Goal: Task Accomplishment & Management: Use online tool/utility

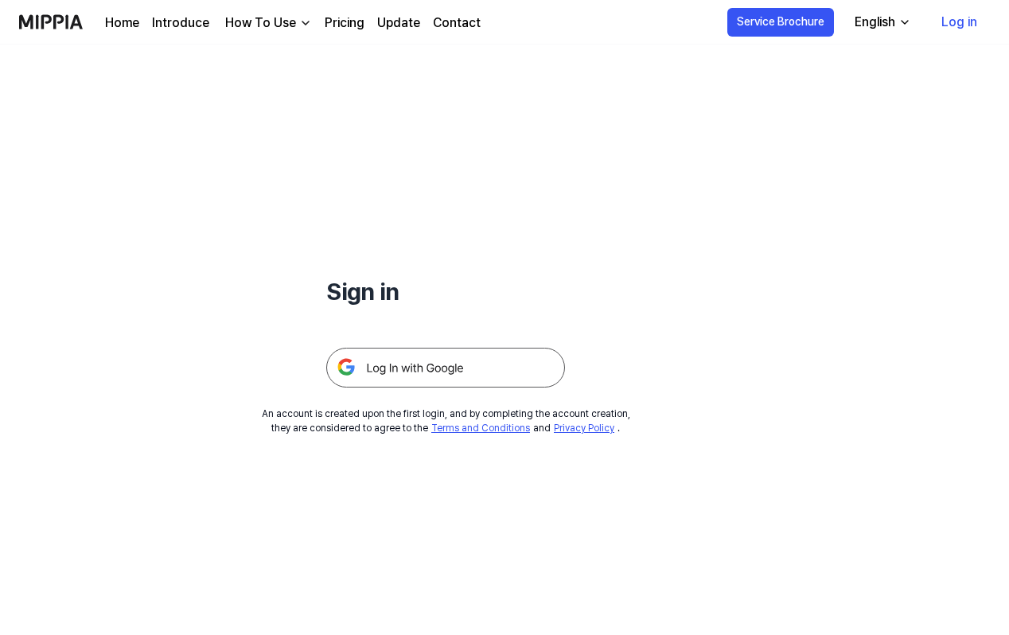
click at [430, 384] on img at bounding box center [445, 368] width 239 height 40
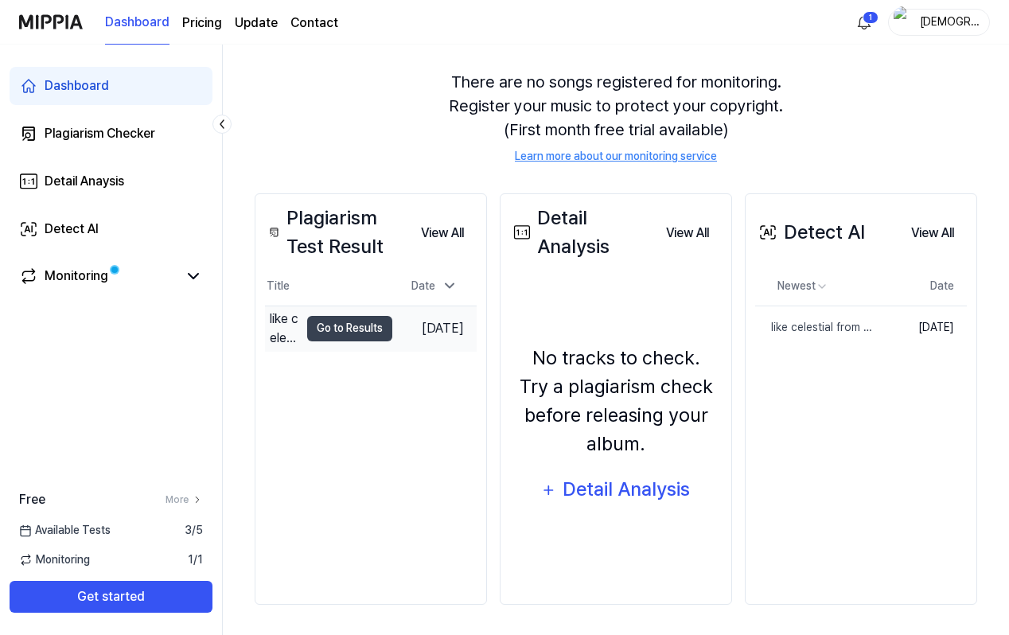
scroll to position [135, 0]
click at [895, 324] on td "[DATE]" at bounding box center [921, 326] width 92 height 43
click at [794, 329] on div "like celestial from [PERSON_NAME]" at bounding box center [784, 326] width 58 height 17
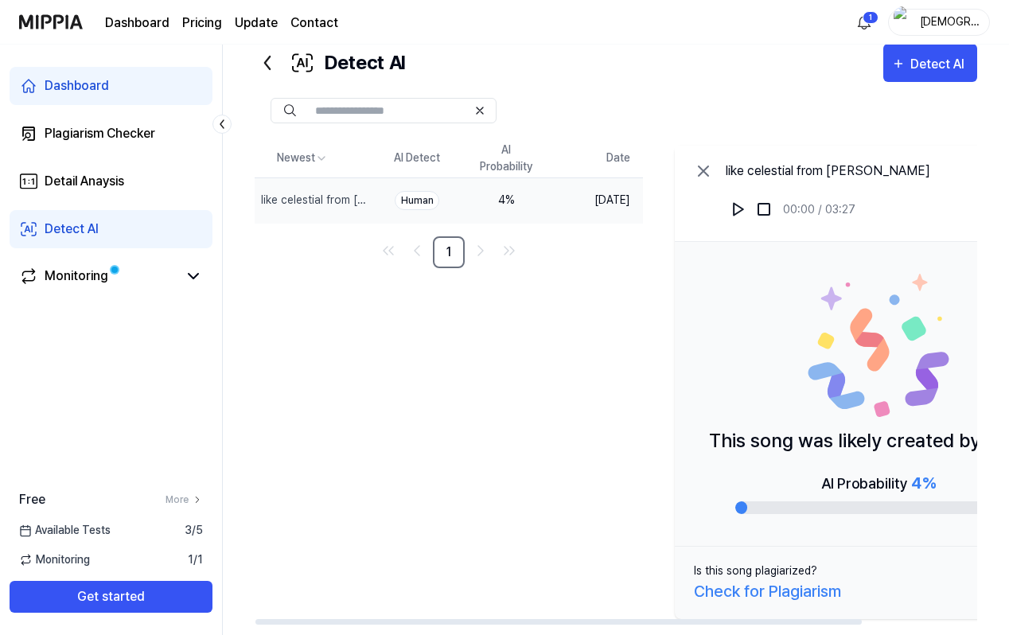
scroll to position [60, 0]
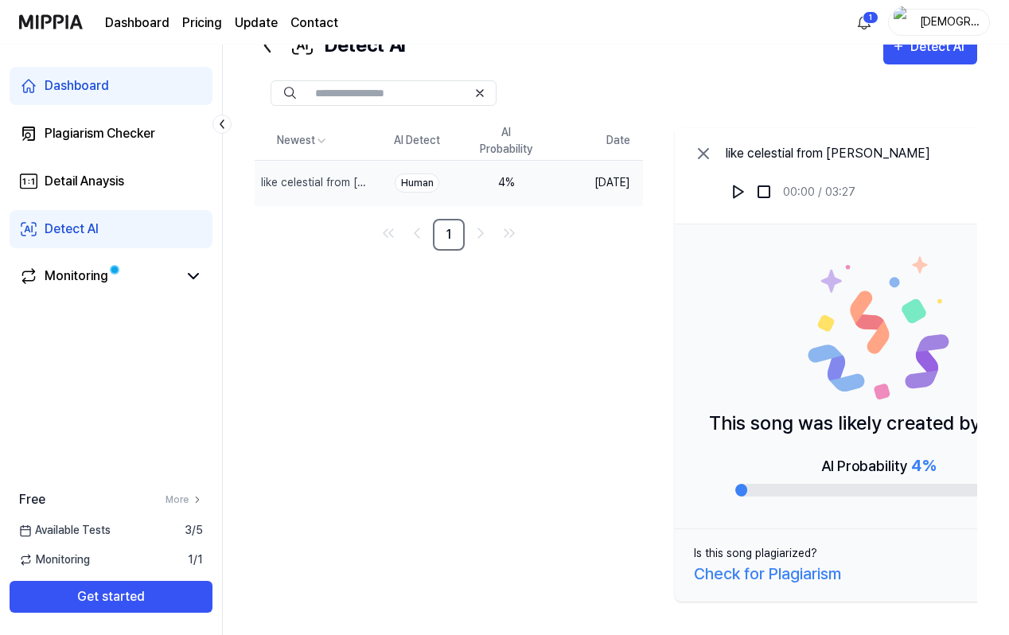
click at [564, 304] on div "Newest AI Detect AI Probability Date like celestial from [PERSON_NAME] Human 4 …" at bounding box center [672, 365] width 834 height 486
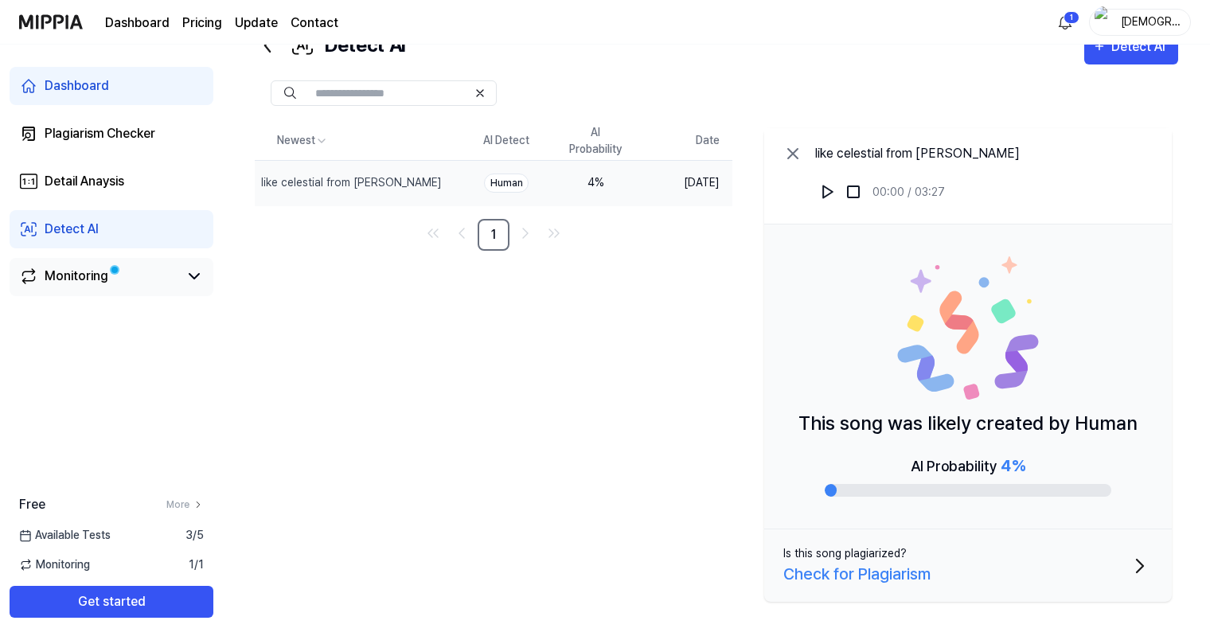
click at [103, 267] on div "Monitoring" at bounding box center [77, 276] width 64 height 19
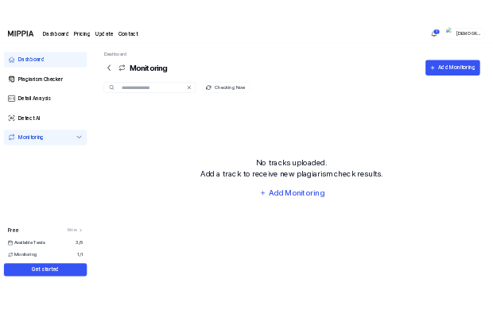
scroll to position [0, 0]
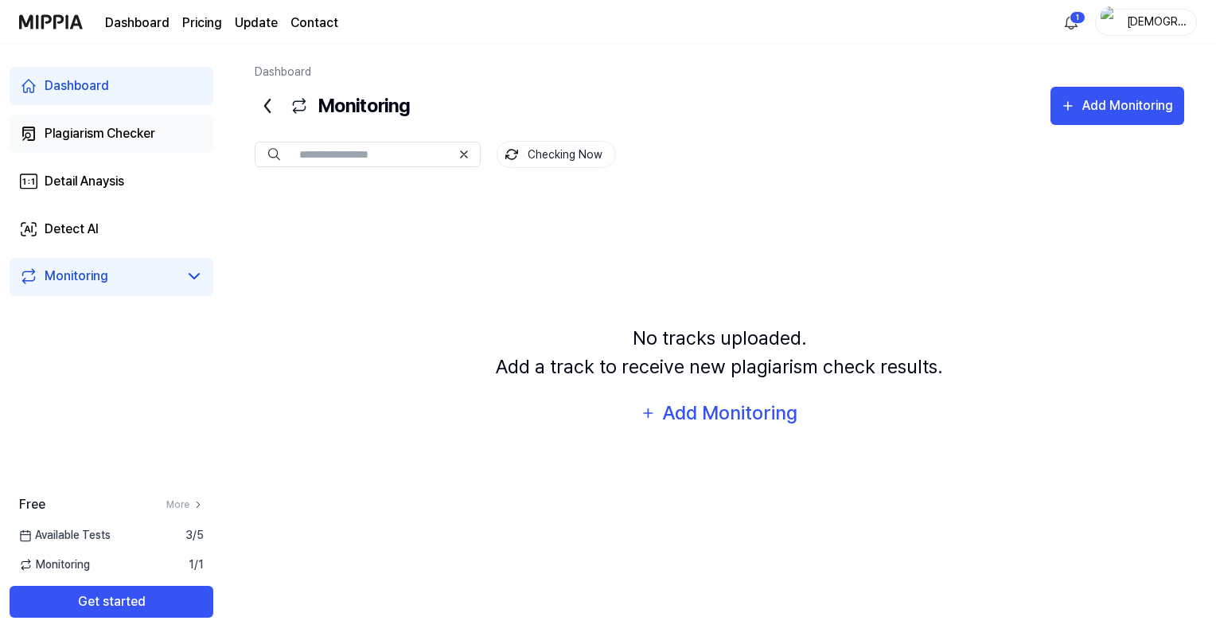
click at [89, 116] on link "Plagiarism Checker" at bounding box center [112, 134] width 204 height 38
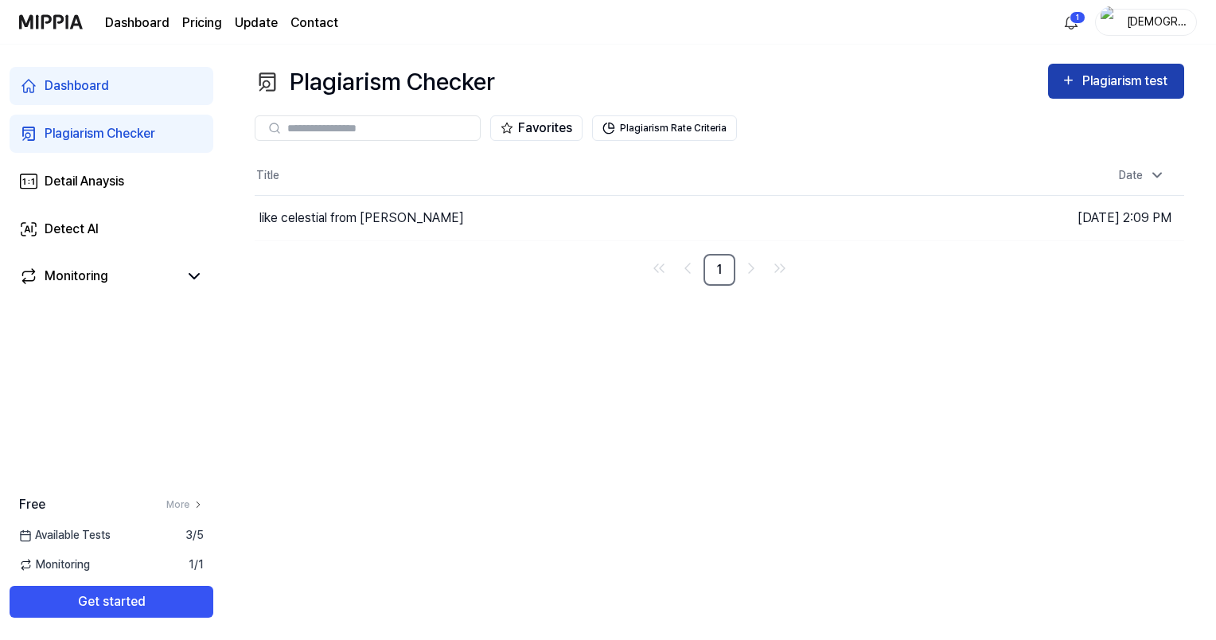
click at [1015, 82] on div "Plagiarism test" at bounding box center [1126, 81] width 89 height 21
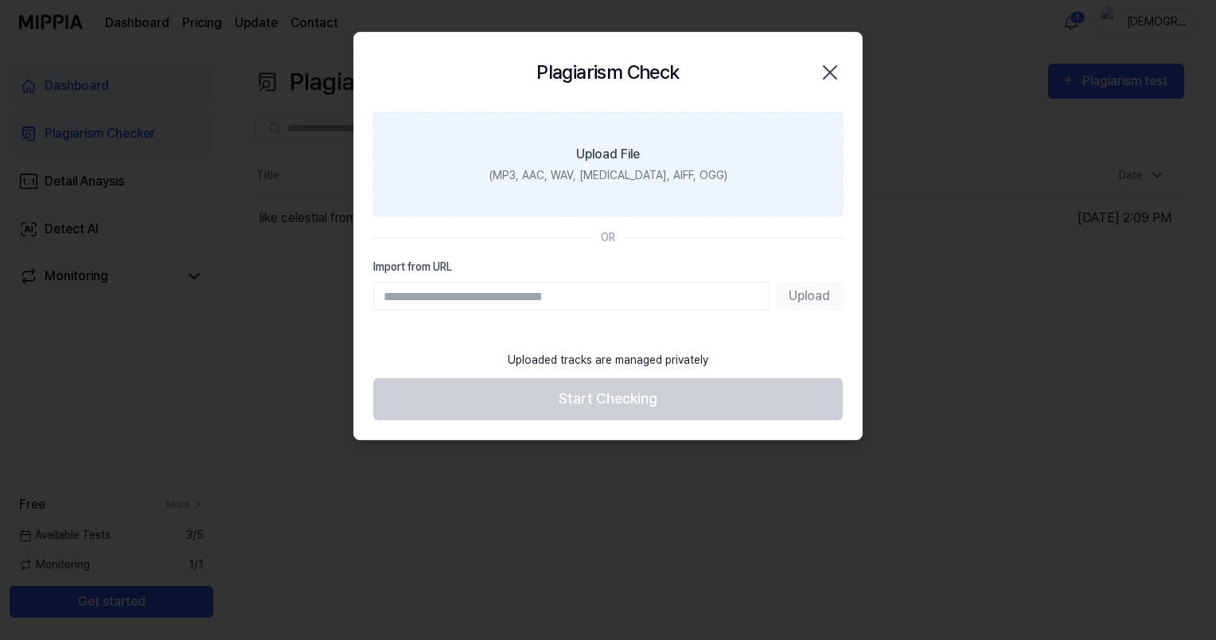
click at [540, 191] on label "Upload File (MP3, AAC, WAV, [MEDICAL_DATA], AIFF, OGG)" at bounding box center [608, 164] width 470 height 104
click at [0, 0] on input "Upload File (MP3, AAC, WAV, [MEDICAL_DATA], AIFF, OGG)" at bounding box center [0, 0] width 0 height 0
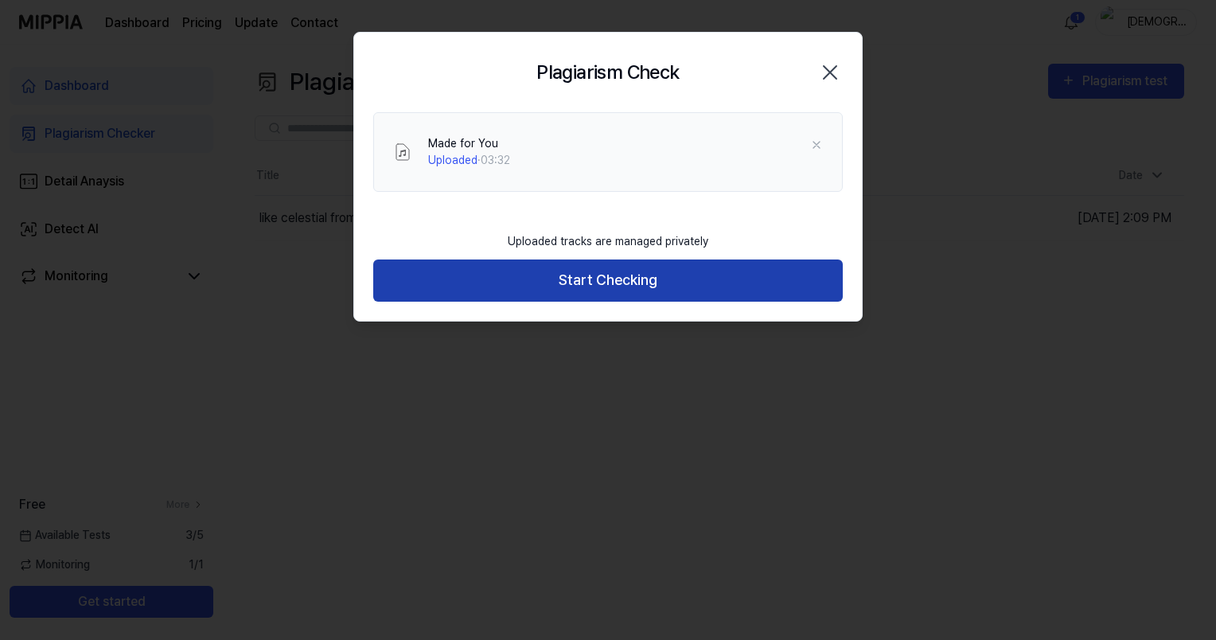
click at [557, 287] on button "Start Checking" at bounding box center [608, 280] width 470 height 42
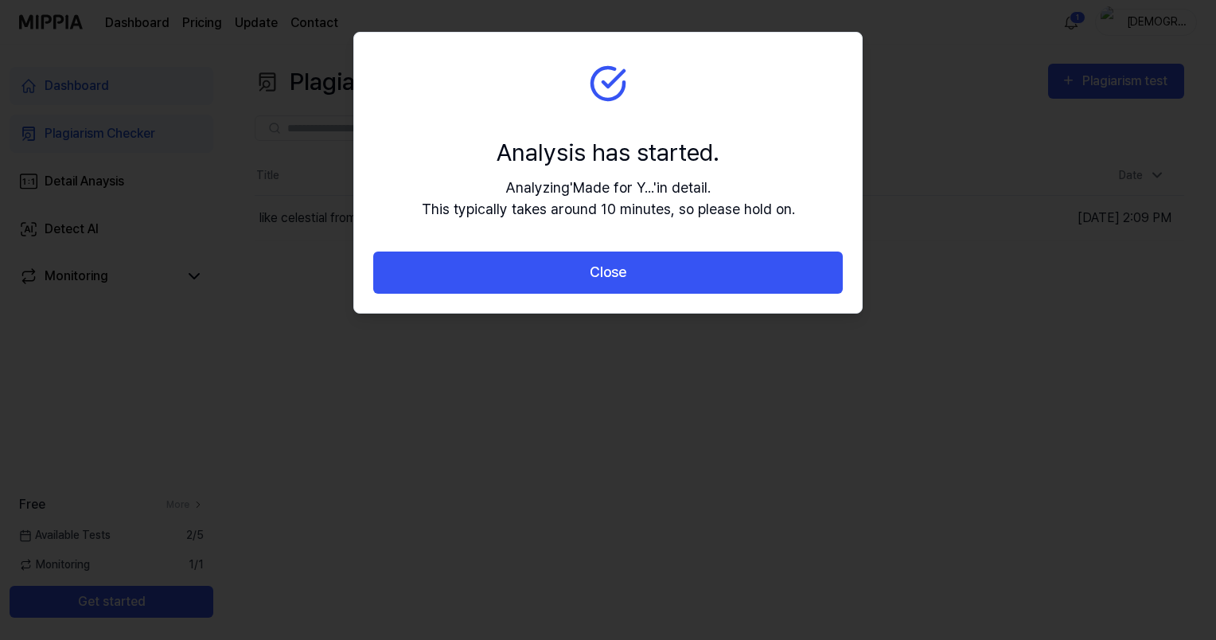
click at [557, 287] on button "Close" at bounding box center [608, 273] width 470 height 42
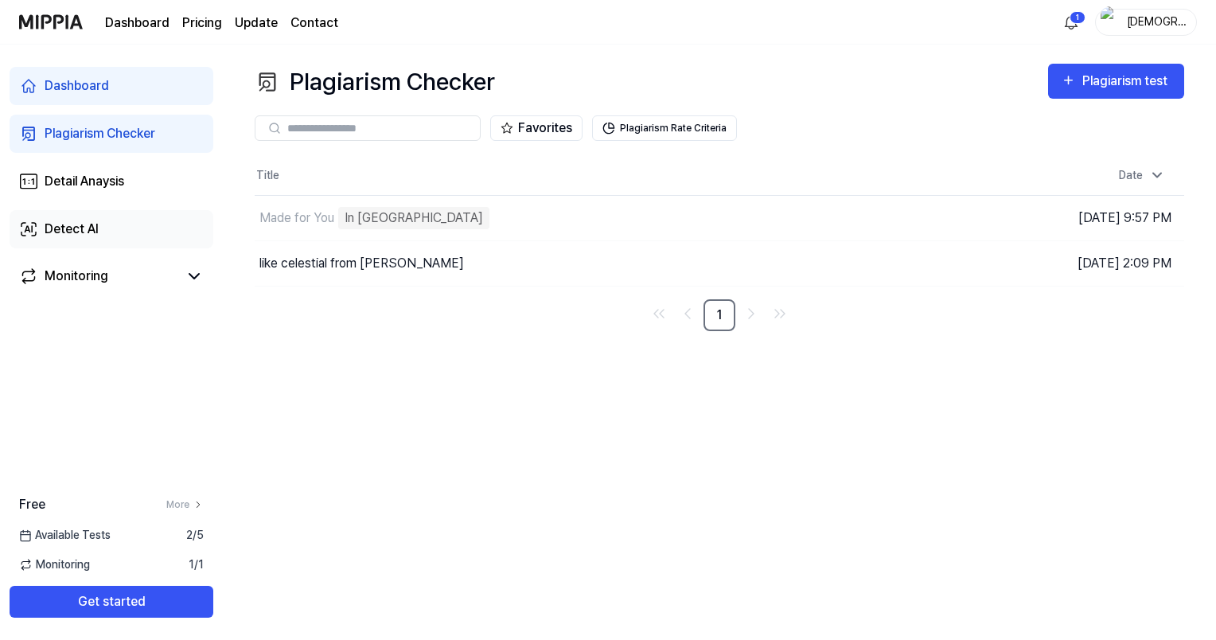
click at [65, 216] on link "Detect AI" at bounding box center [112, 229] width 204 height 38
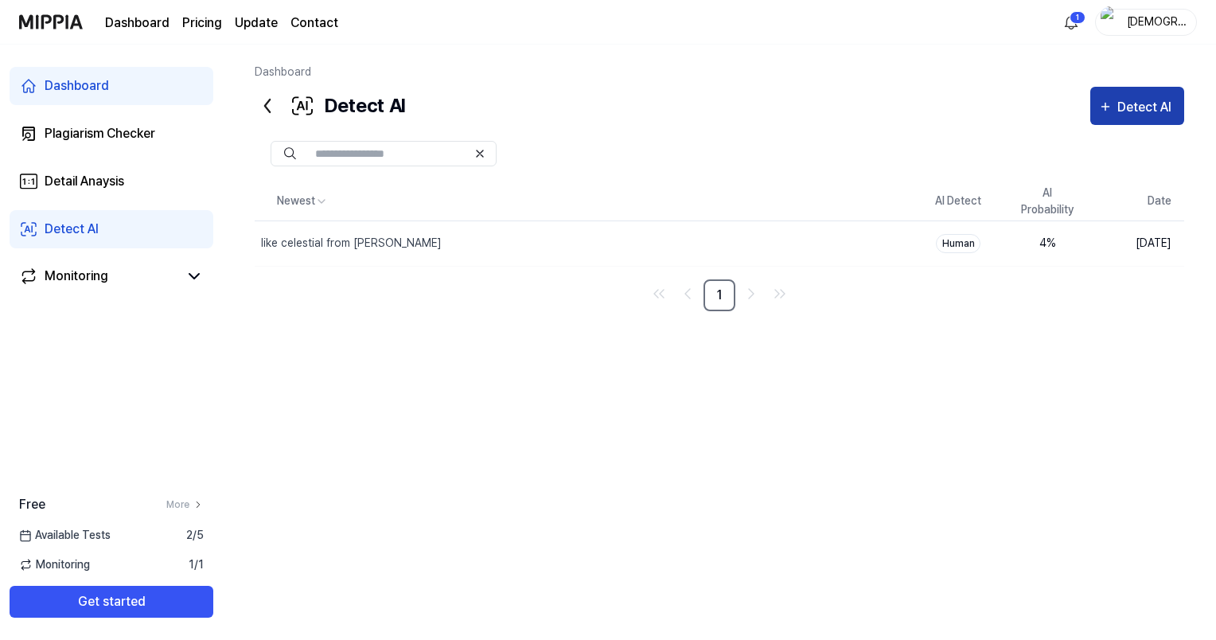
click at [1015, 104] on div "Detect AI" at bounding box center [1146, 107] width 59 height 21
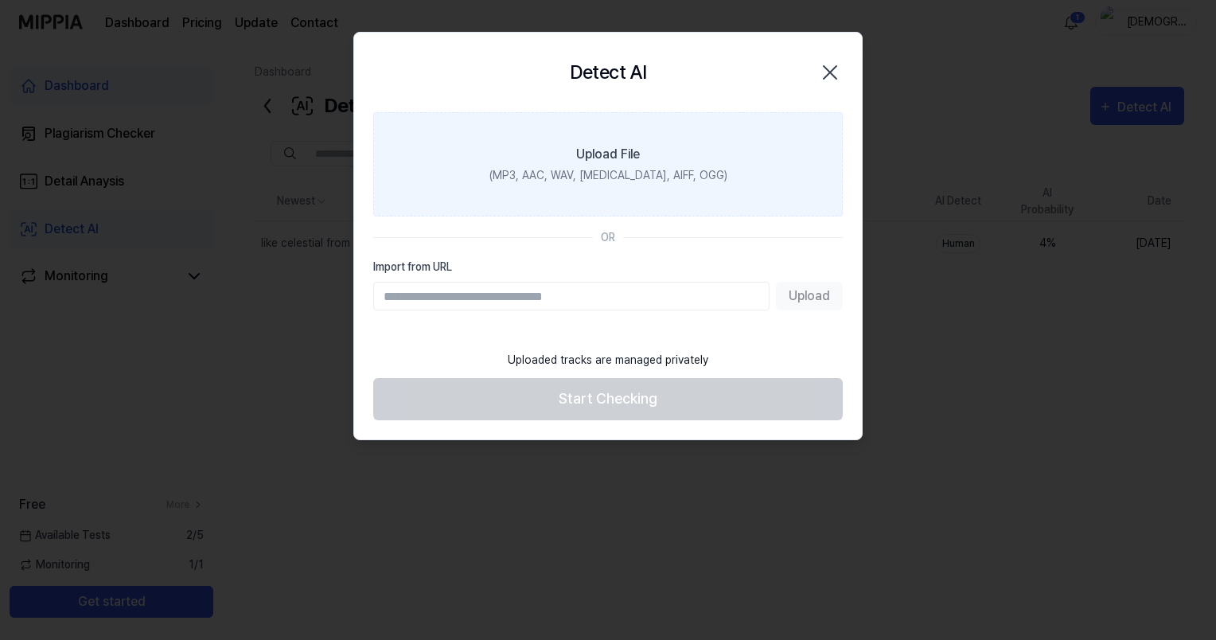
click at [626, 188] on label "Upload File (MP3, AAC, WAV, [MEDICAL_DATA], AIFF, OGG)" at bounding box center [608, 164] width 470 height 104
click at [0, 0] on input "Upload File (MP3, AAC, WAV, [MEDICAL_DATA], AIFF, OGG)" at bounding box center [0, 0] width 0 height 0
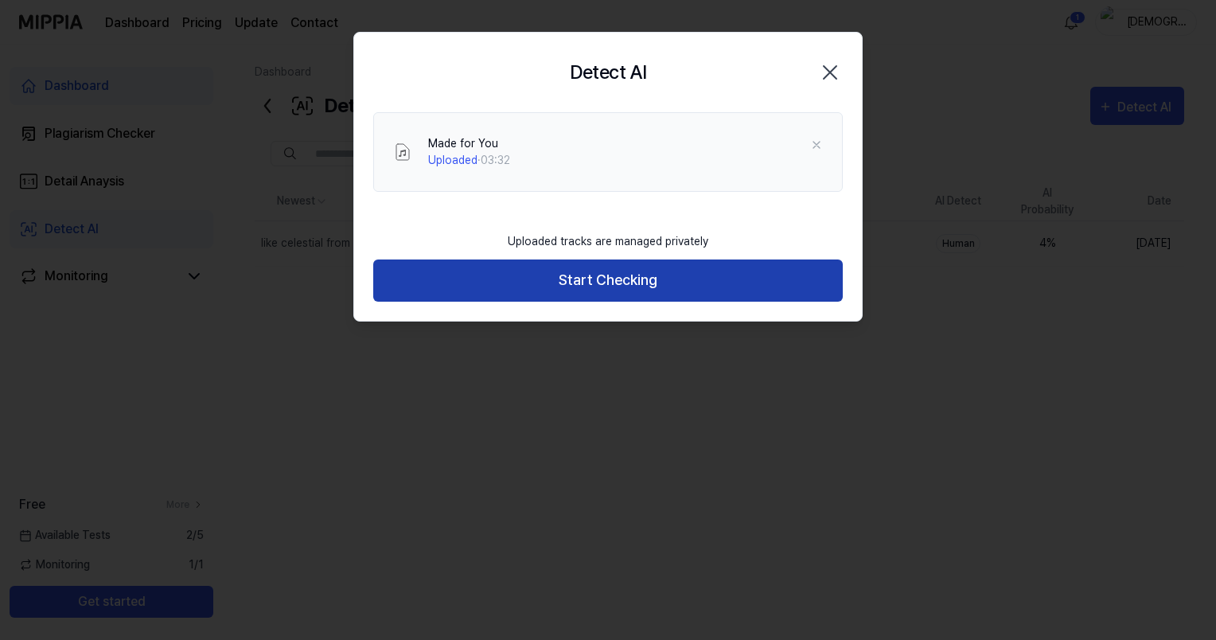
click at [600, 281] on button "Start Checking" at bounding box center [608, 280] width 470 height 42
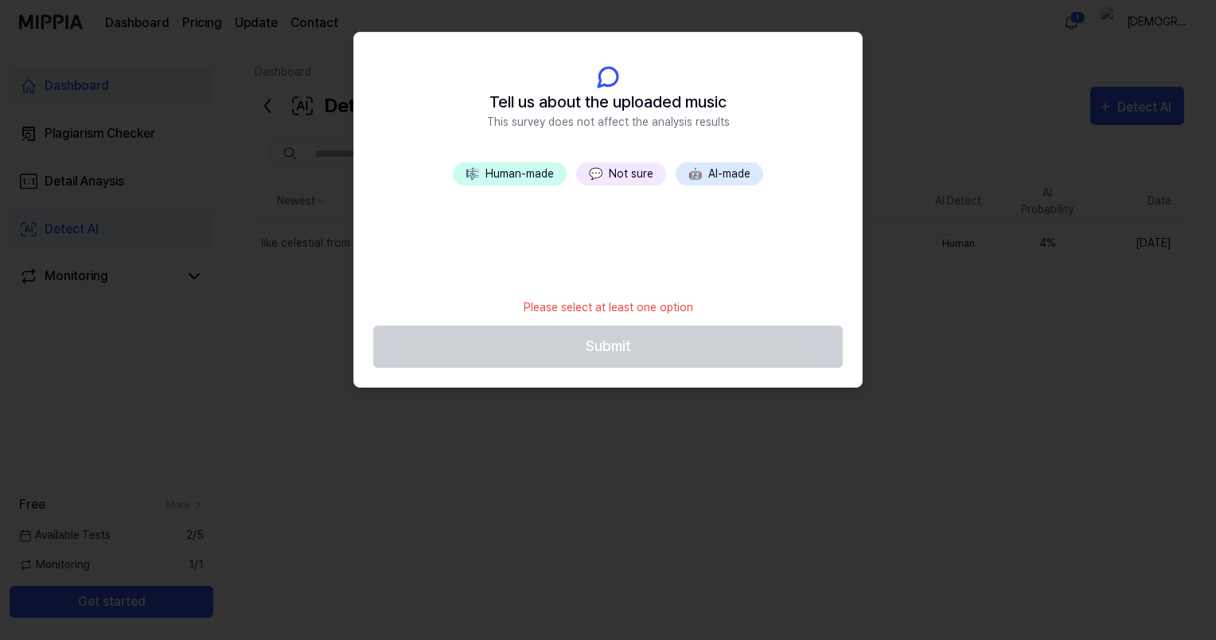
click at [611, 177] on button "💬 Not sure" at bounding box center [621, 173] width 90 height 23
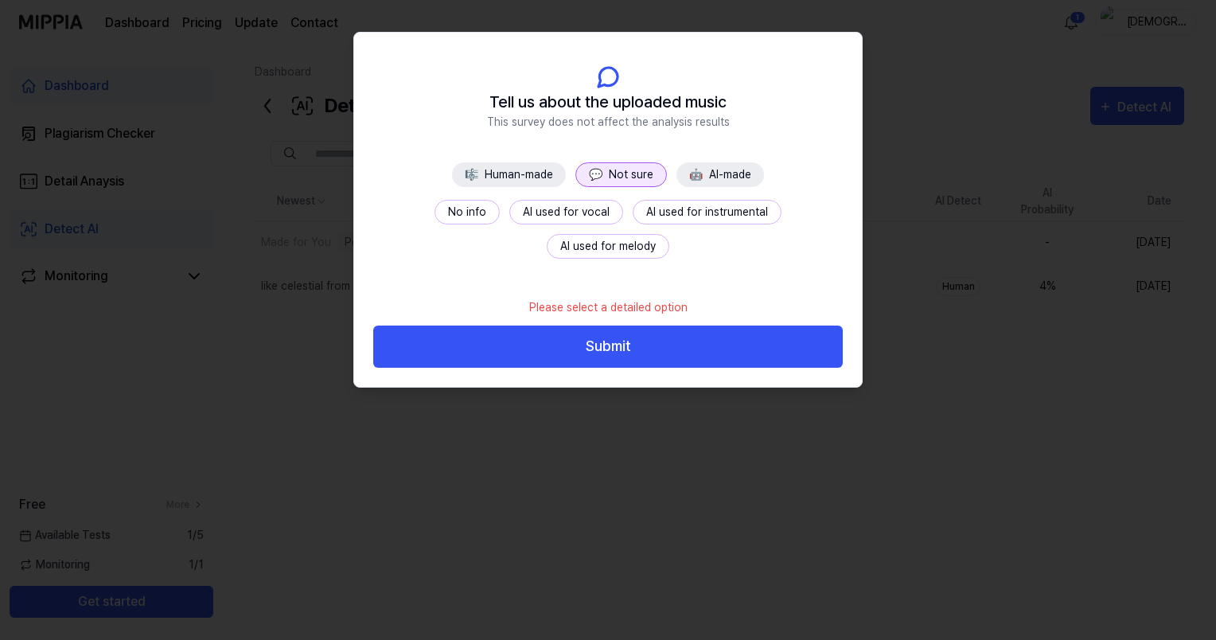
click at [435, 211] on button "No info" at bounding box center [467, 212] width 65 height 25
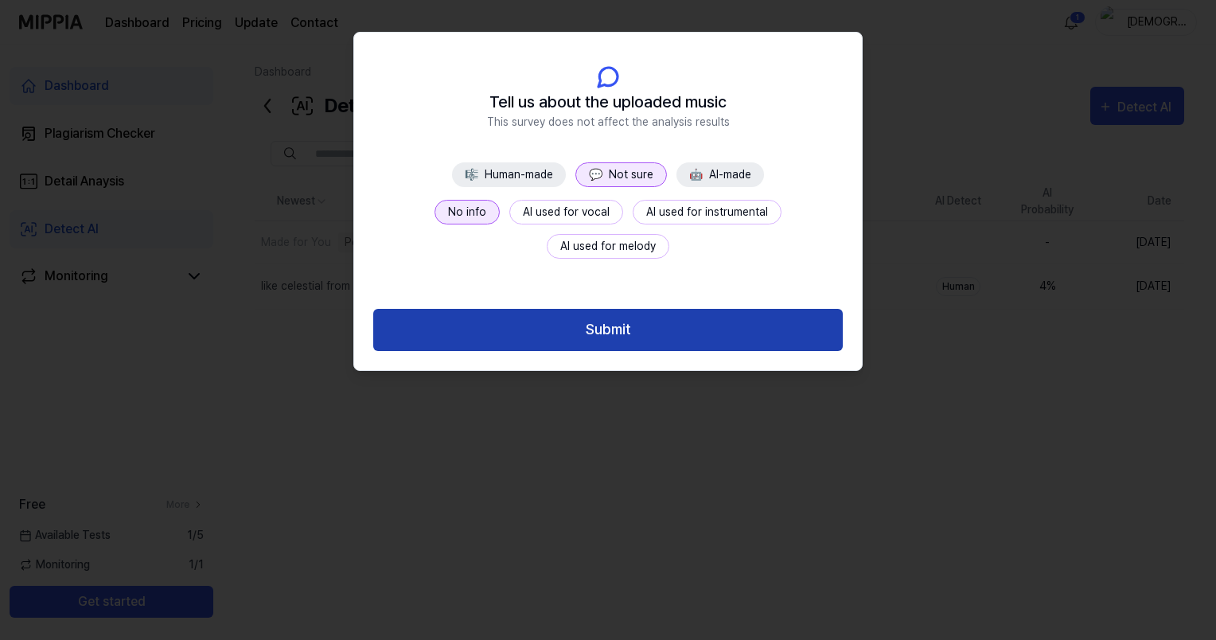
click at [549, 328] on button "Submit" at bounding box center [608, 330] width 470 height 42
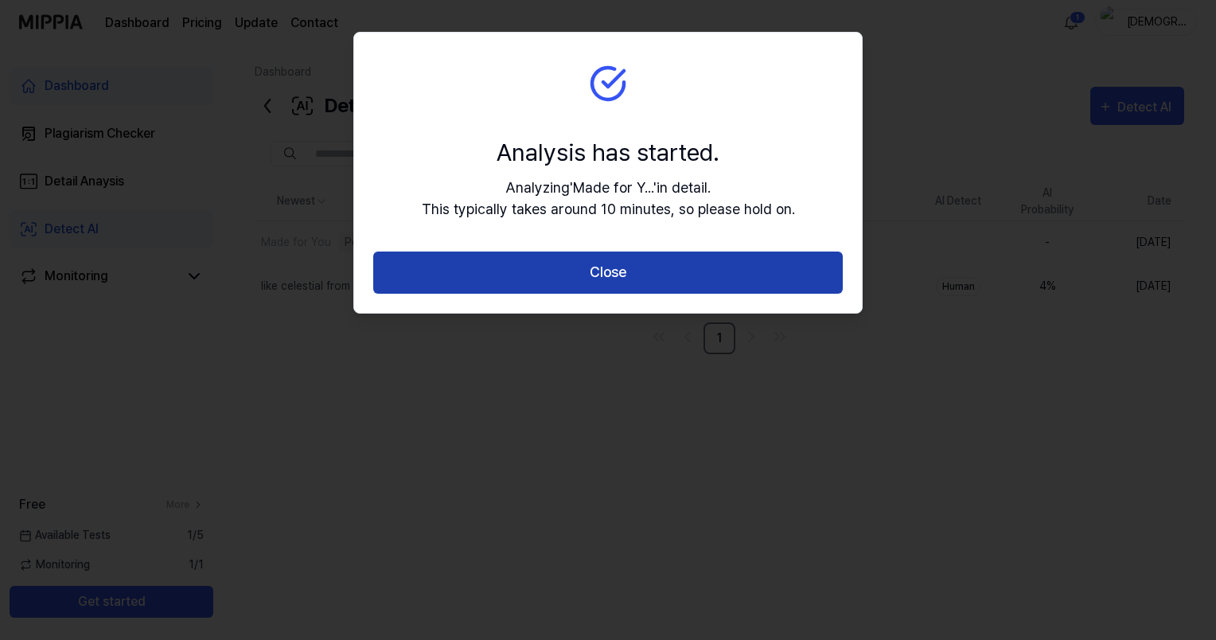
click at [630, 271] on button "Close" at bounding box center [608, 273] width 470 height 42
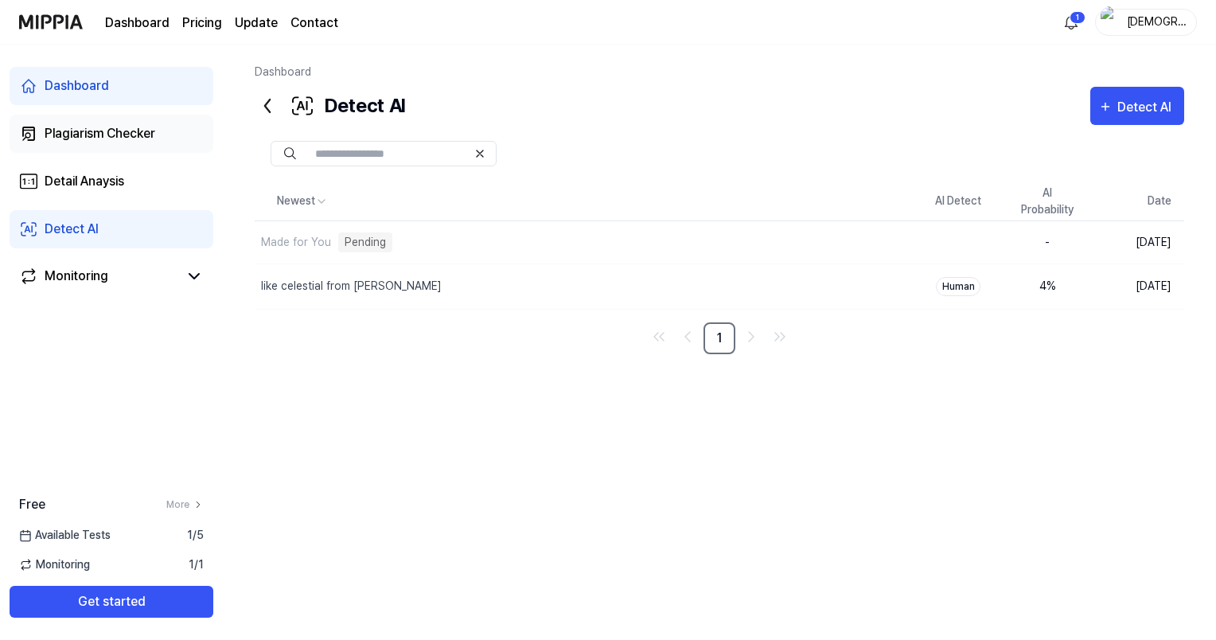
click at [109, 118] on link "Plagiarism Checker" at bounding box center [112, 134] width 204 height 38
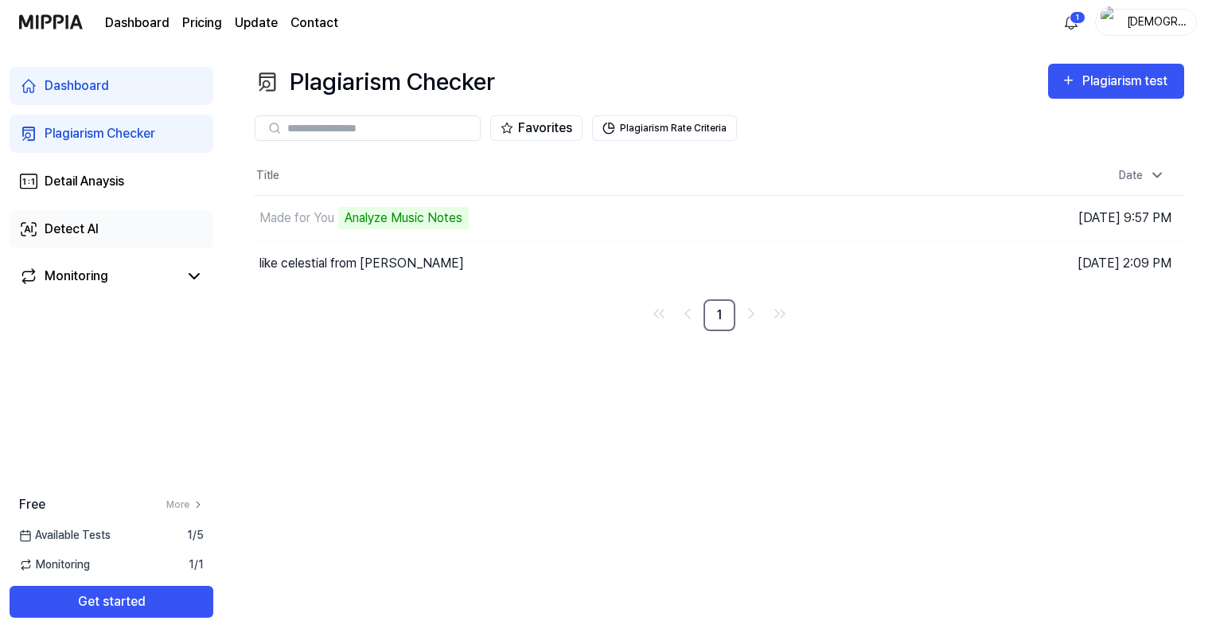
click at [77, 231] on div "Detect AI" at bounding box center [72, 229] width 54 height 19
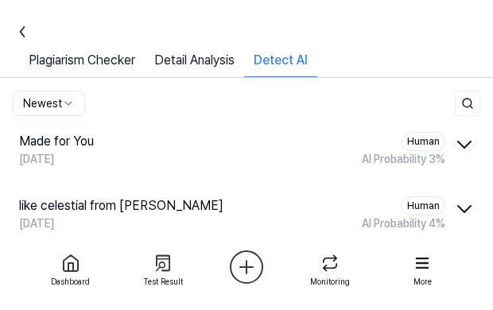
click at [463, 147] on icon "button" at bounding box center [464, 144] width 25 height 25
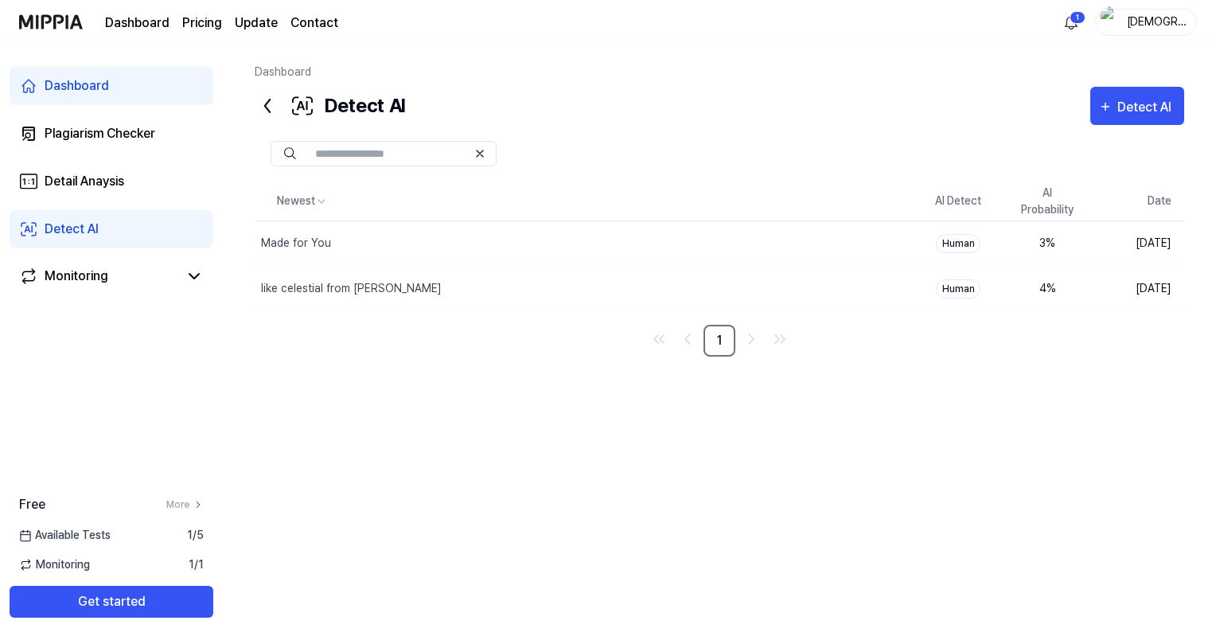
click at [119, 109] on div "Dashboard Plagiarism Checker Detail Anaysis Detect AI Monitoring" at bounding box center [111, 182] width 223 height 274
click at [127, 138] on div "Plagiarism Checker" at bounding box center [100, 133] width 111 height 19
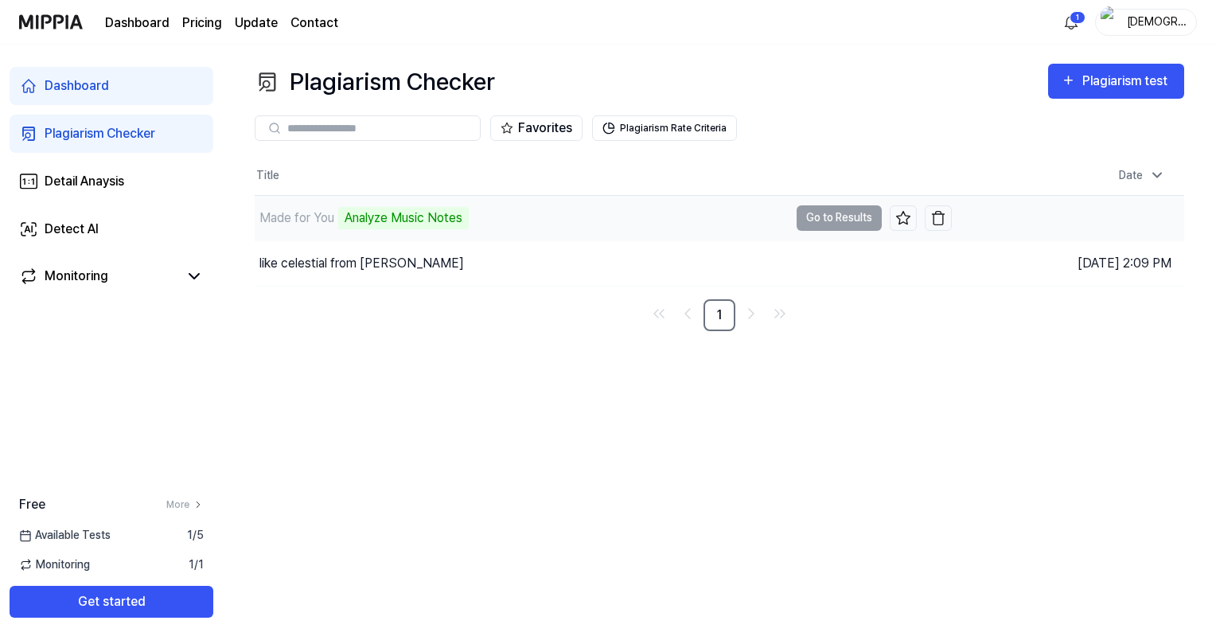
click at [825, 213] on td "Made for You Analyze Music Notes Go to Results" at bounding box center [603, 218] width 697 height 45
click at [302, 220] on div "Made for You" at bounding box center [296, 218] width 75 height 19
click at [142, 181] on link "Detail Anaysis" at bounding box center [112, 181] width 204 height 38
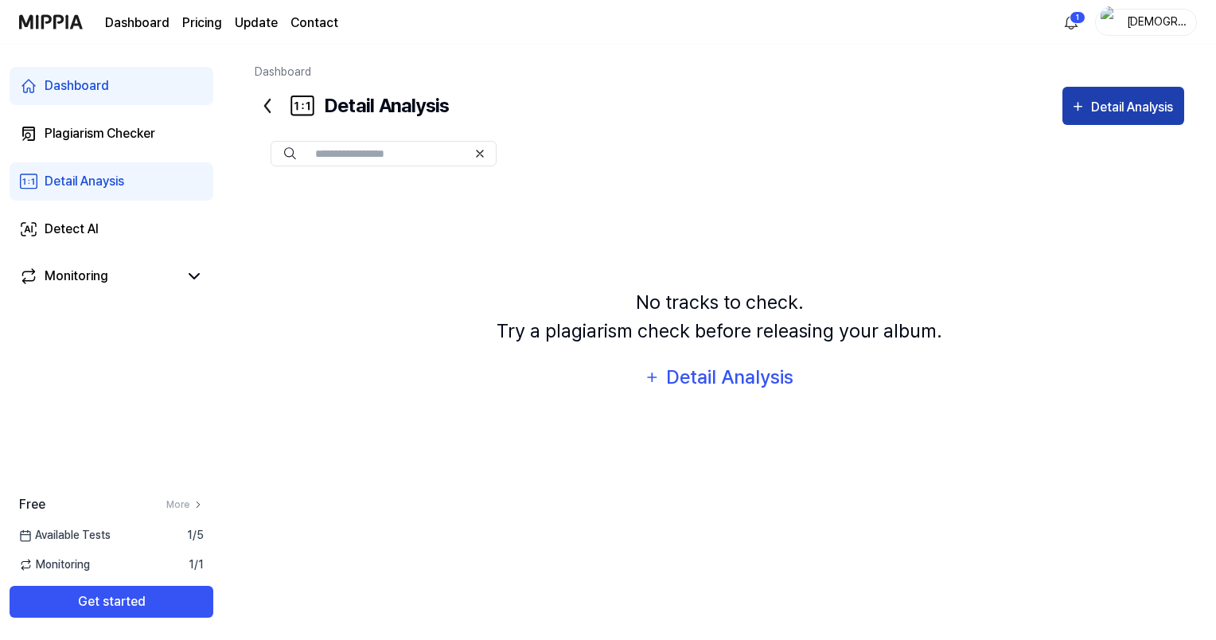
click at [1015, 111] on div "Detail Analysis" at bounding box center [1134, 107] width 86 height 21
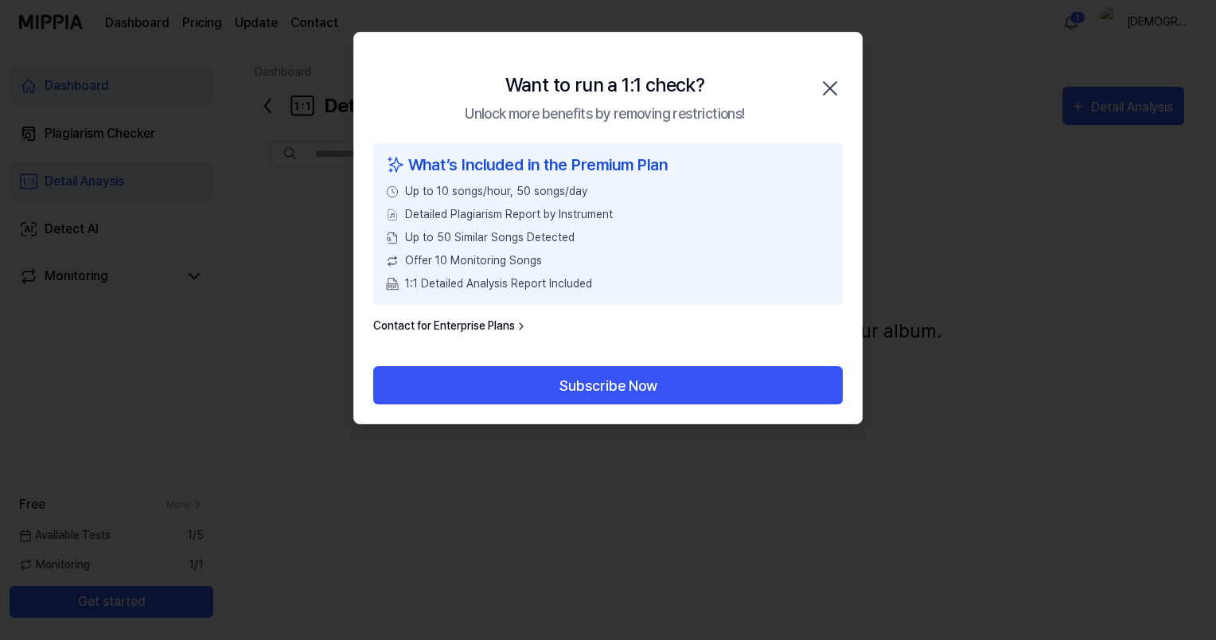
click at [820, 88] on icon "button" at bounding box center [829, 88] width 25 height 25
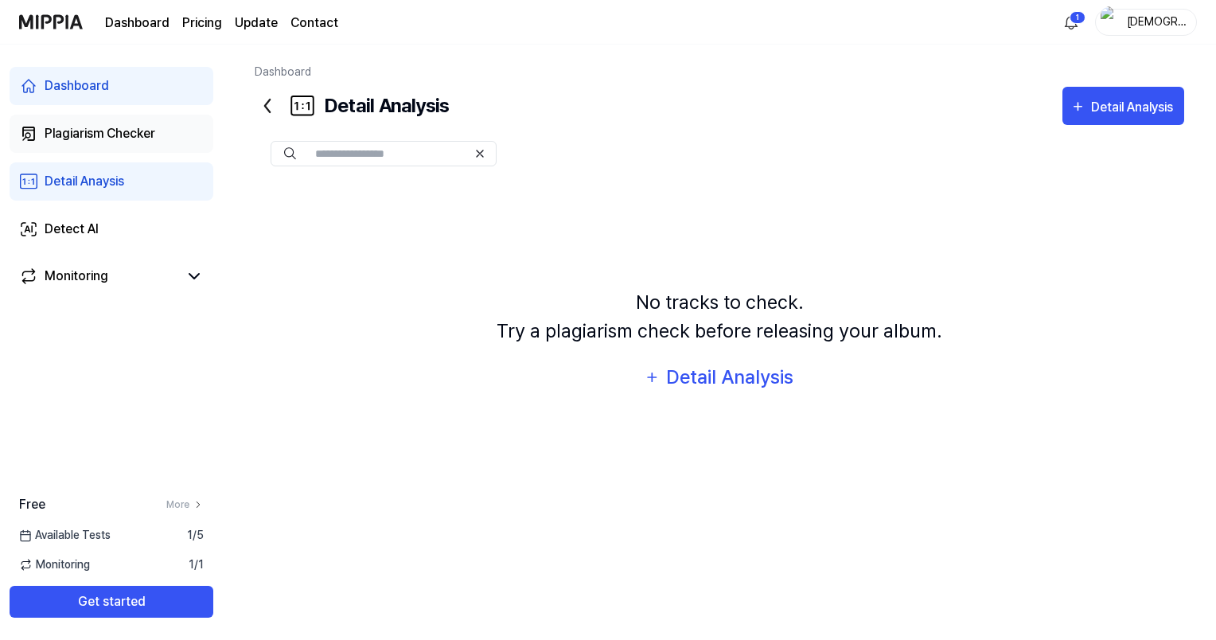
click at [83, 123] on link "Plagiarism Checker" at bounding box center [112, 134] width 204 height 38
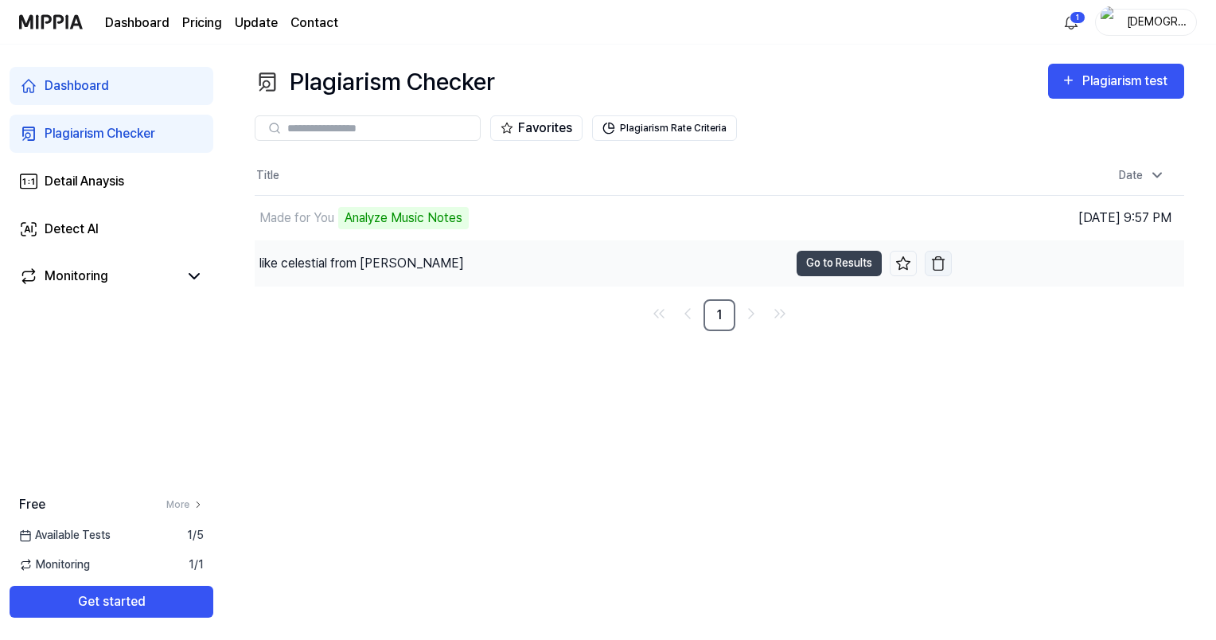
click at [941, 267] on img "button" at bounding box center [938, 263] width 16 height 16
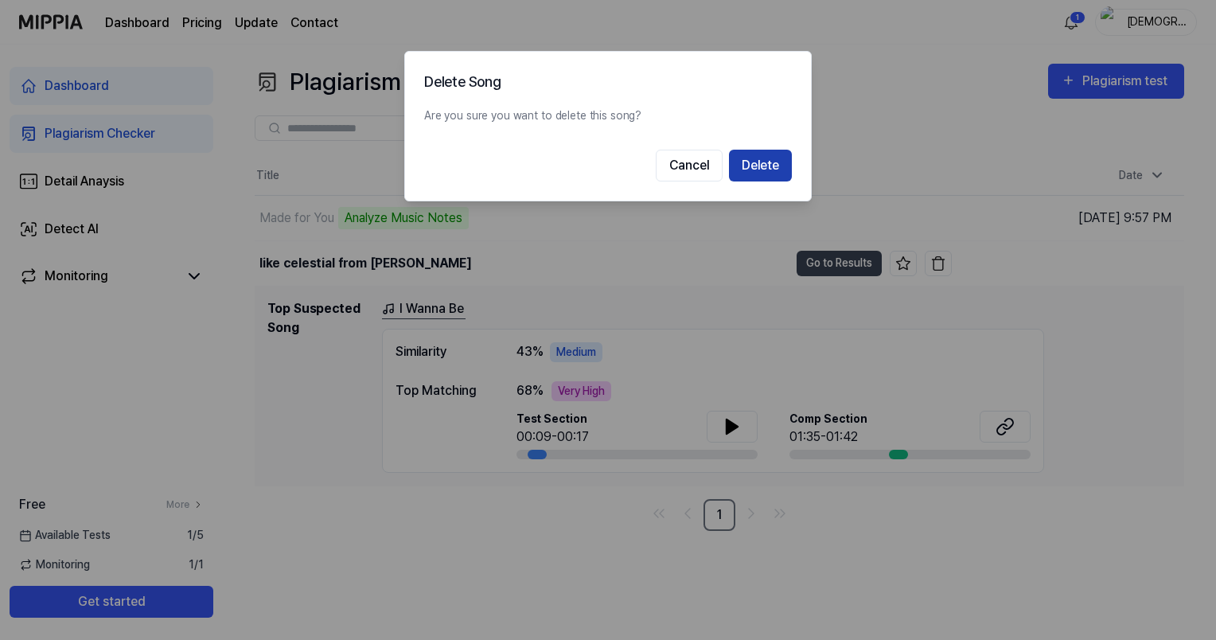
click at [751, 164] on button "Delete" at bounding box center [760, 166] width 63 height 32
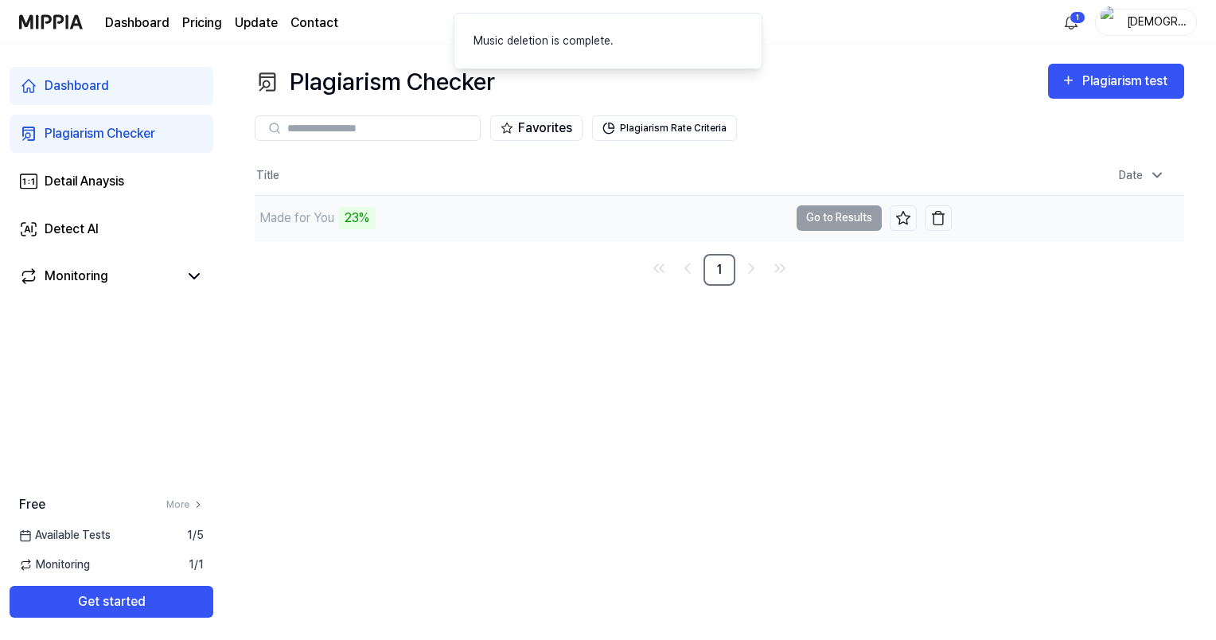
click at [388, 223] on div "Made for You 23%" at bounding box center [522, 218] width 534 height 45
click at [348, 217] on div "23%" at bounding box center [356, 218] width 37 height 22
click at [875, 223] on td "Made for You 23% Go to Results" at bounding box center [603, 218] width 697 height 45
click at [851, 223] on td "Made for You 23% Go to Results" at bounding box center [603, 218] width 697 height 45
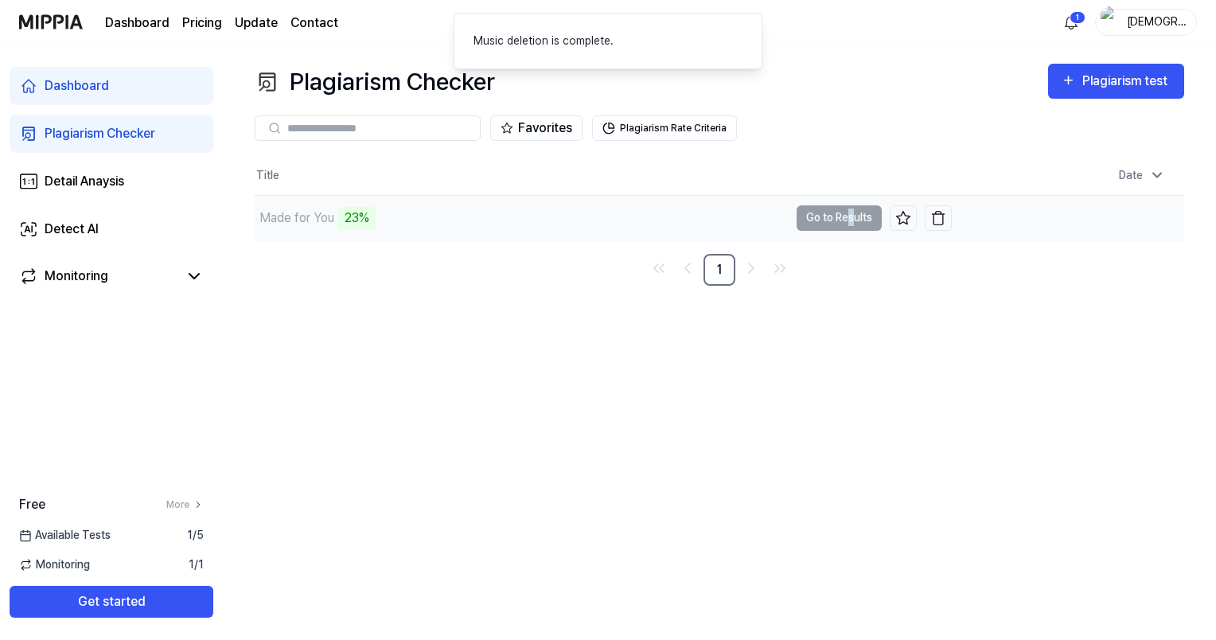
click at [851, 223] on td "Made for You 23% Go to Results" at bounding box center [603, 218] width 697 height 45
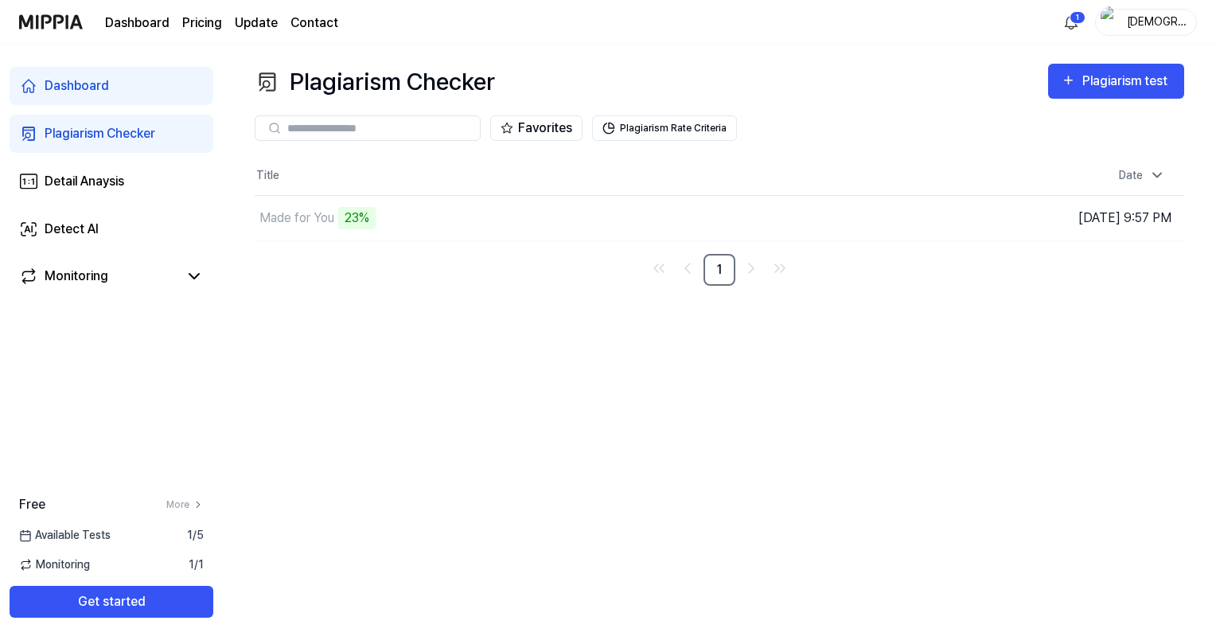
drag, startPoint x: 851, startPoint y: 223, endPoint x: 551, endPoint y: 248, distance: 301.1
click at [552, 248] on div "Title Date Made for You 23% Go to Results [DATE] 9:57 PM 1" at bounding box center [720, 221] width 930 height 129
click at [834, 225] on td "Made for You 26% Go to Results" at bounding box center [603, 218] width 697 height 45
click at [67, 181] on div "Detail Anaysis" at bounding box center [85, 181] width 80 height 19
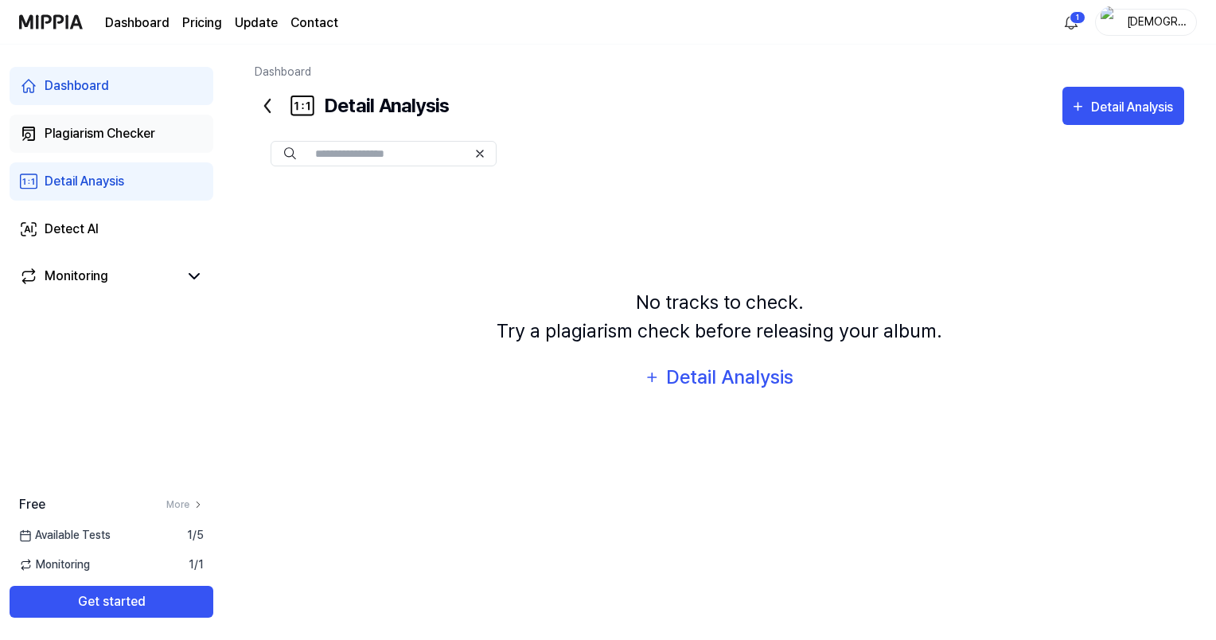
click at [88, 139] on div "Plagiarism Checker" at bounding box center [100, 133] width 111 height 19
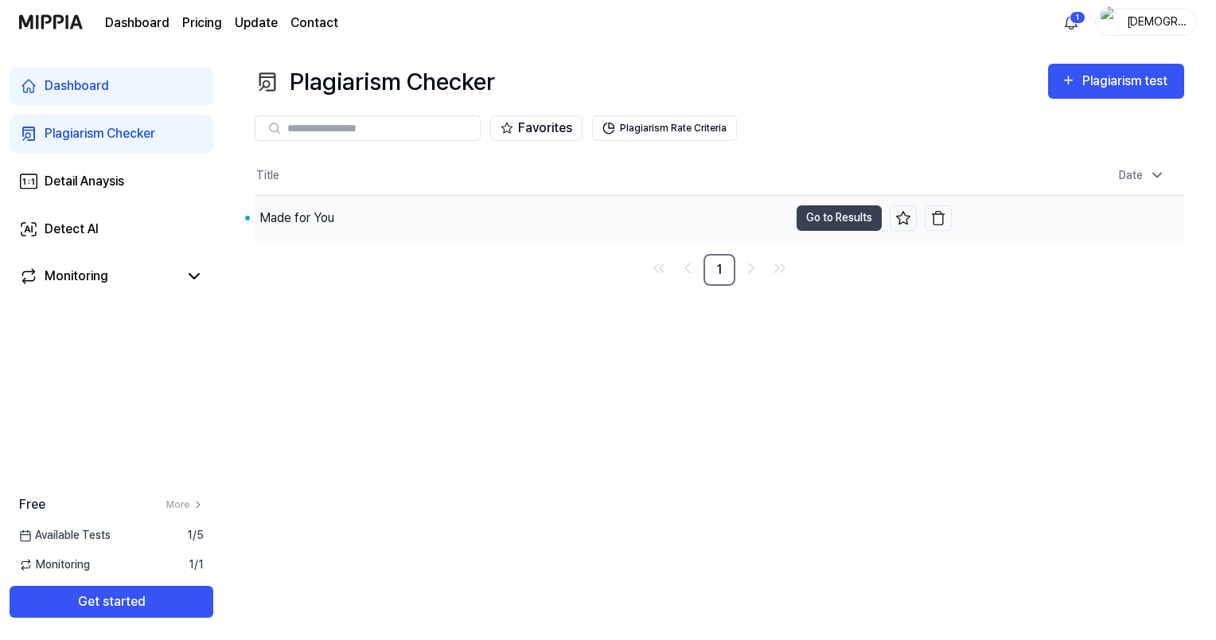
click at [493, 207] on div "Made for You" at bounding box center [522, 218] width 534 height 45
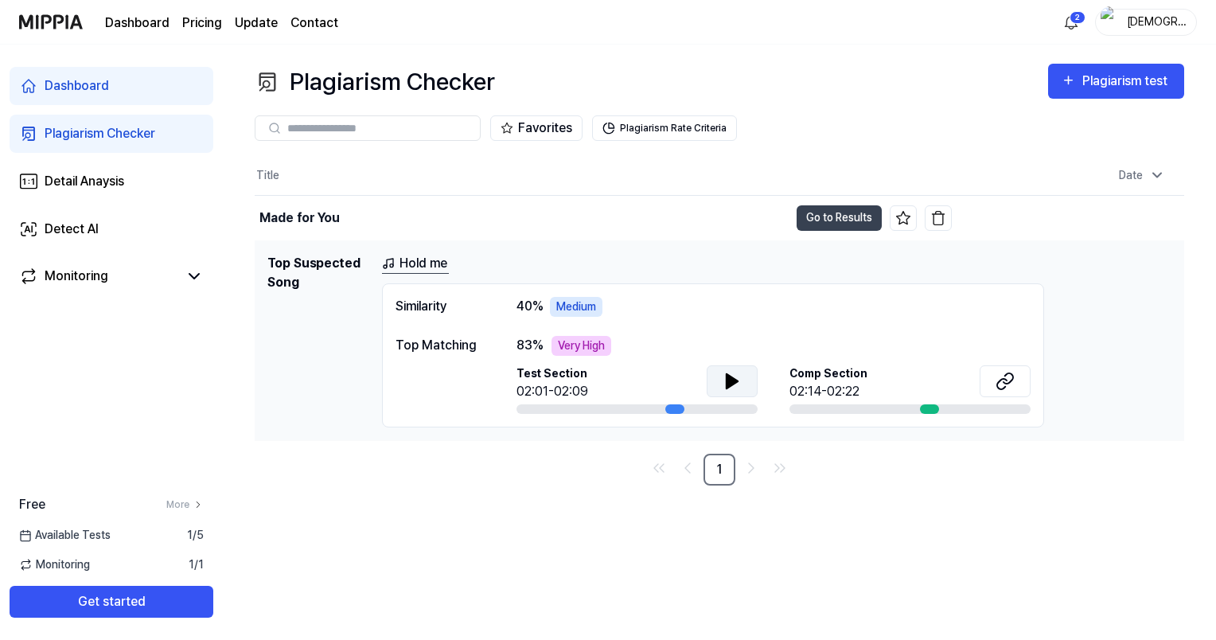
click at [731, 369] on button at bounding box center [732, 381] width 51 height 32
click at [777, 70] on div "Plagiarism Checker Plagiarism test" at bounding box center [720, 82] width 930 height 36
click at [997, 387] on icon at bounding box center [1002, 383] width 10 height 10
click at [739, 380] on icon at bounding box center [732, 381] width 19 height 19
click at [595, 306] on div "Medium" at bounding box center [576, 307] width 53 height 20
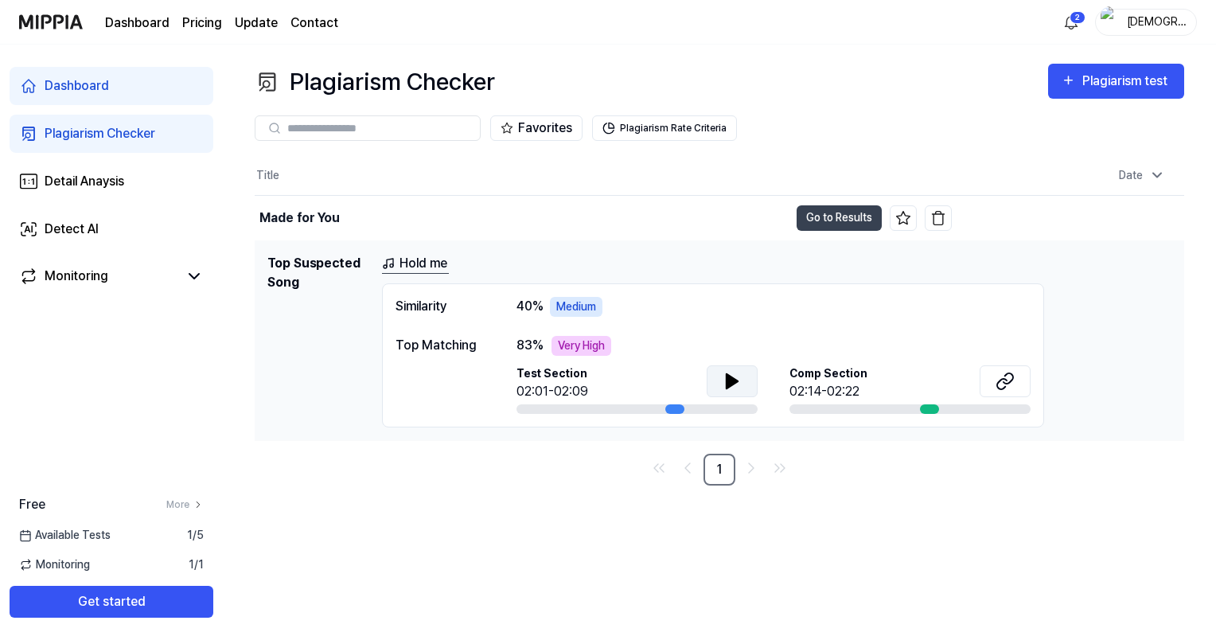
click at [501, 310] on div "Similarity 40 % Medium" at bounding box center [713, 307] width 635 height 20
click at [513, 306] on div "Similarity 40 % Medium" at bounding box center [713, 307] width 635 height 20
click at [806, 218] on button "Go to Results" at bounding box center [839, 217] width 85 height 25
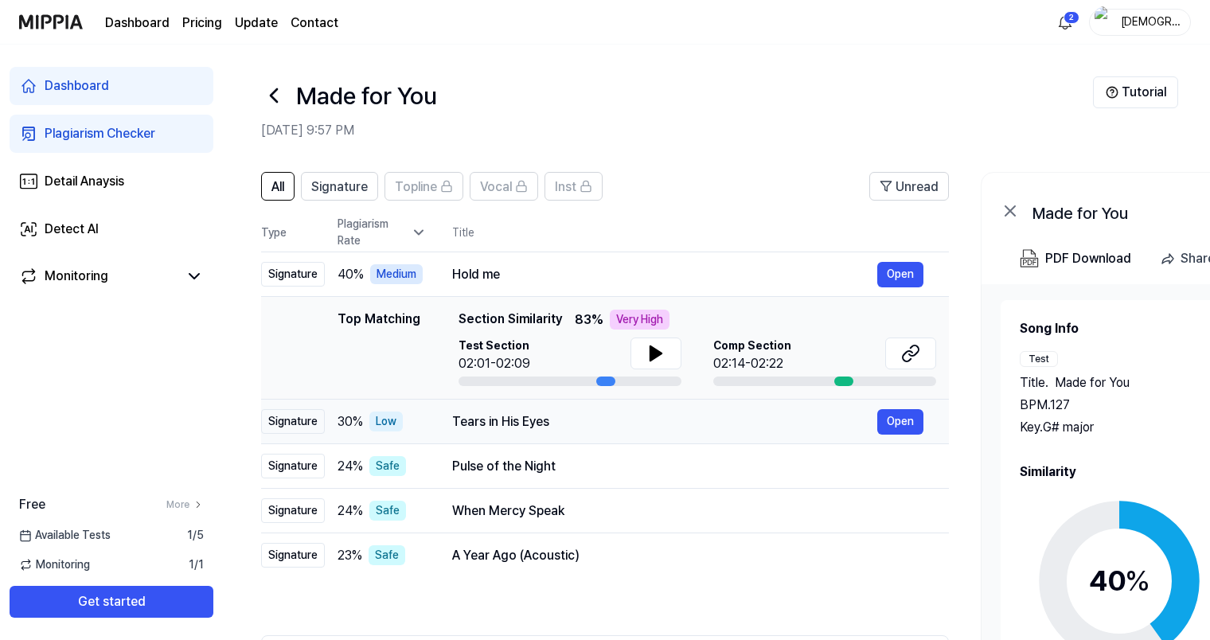
click at [318, 423] on div "Signature" at bounding box center [293, 421] width 64 height 25
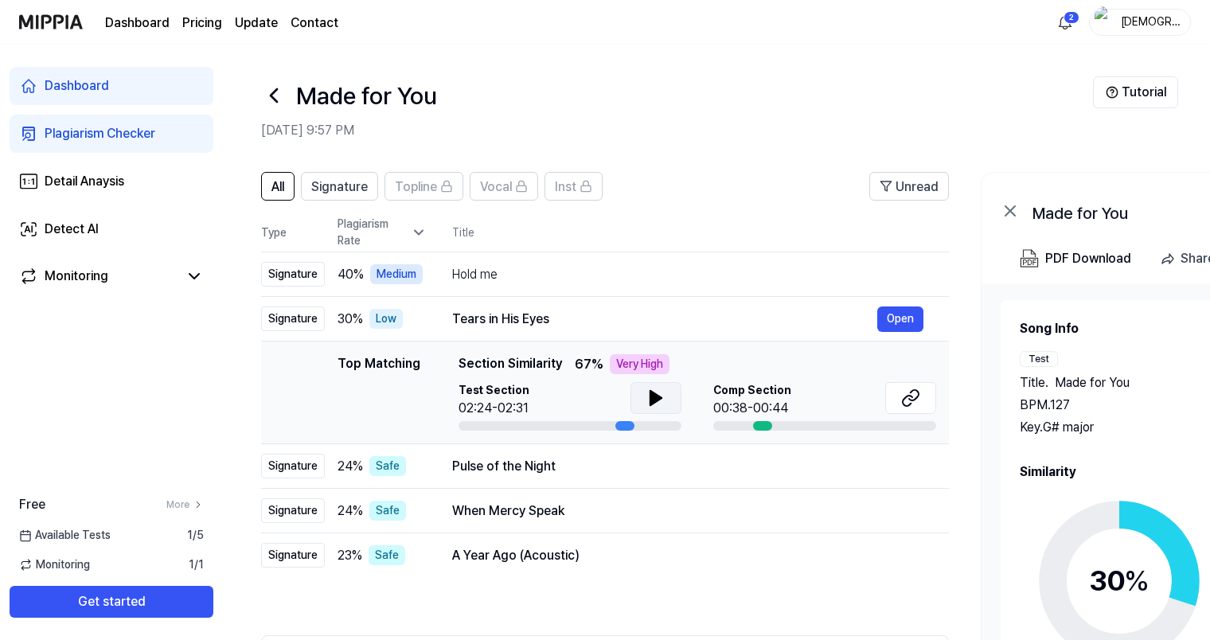
click at [666, 392] on button at bounding box center [655, 398] width 51 height 32
click at [897, 468] on button "Open" at bounding box center [900, 466] width 46 height 25
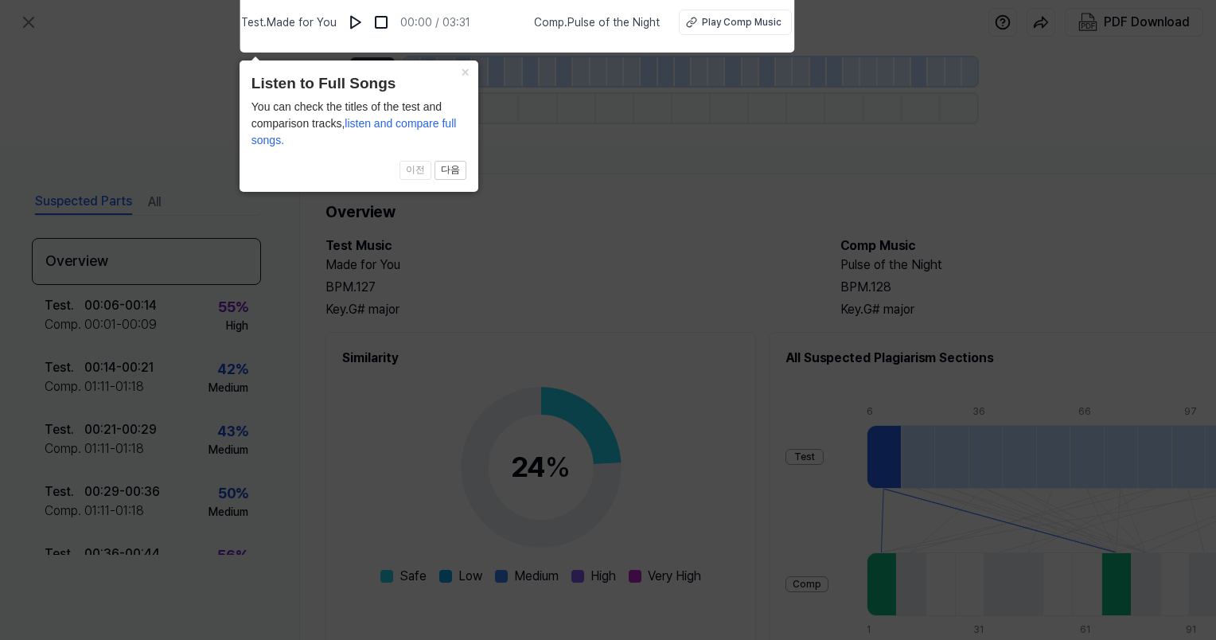
click at [568, 220] on icon at bounding box center [608, 316] width 1216 height 648
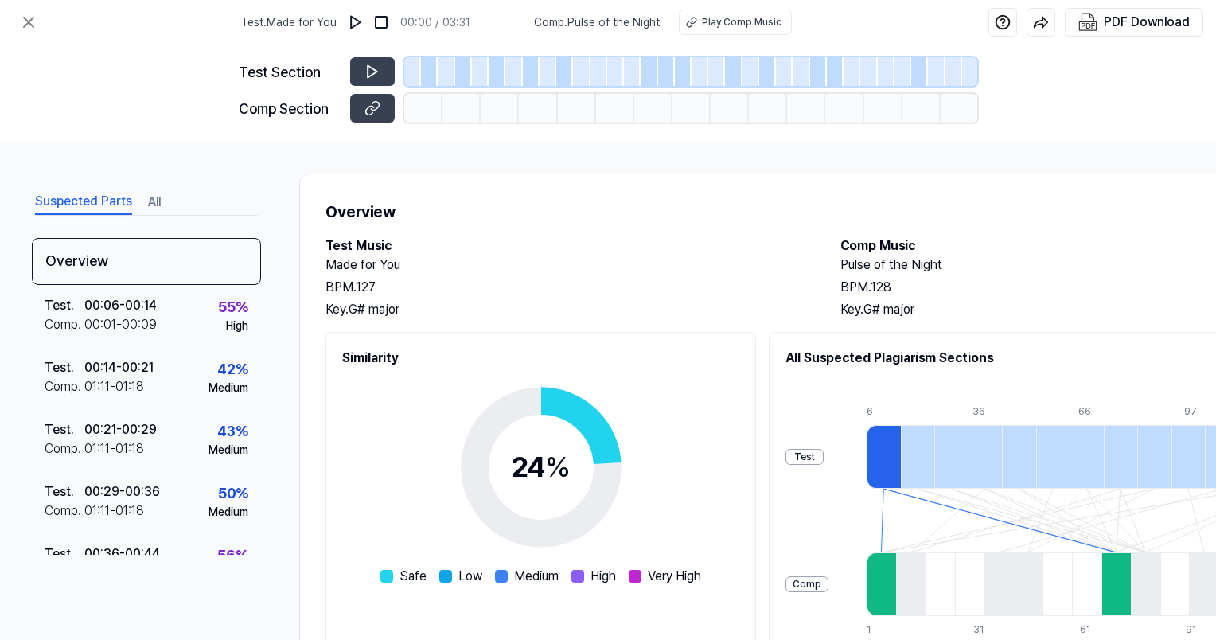
click at [911, 452] on div at bounding box center [918, 457] width 34 height 64
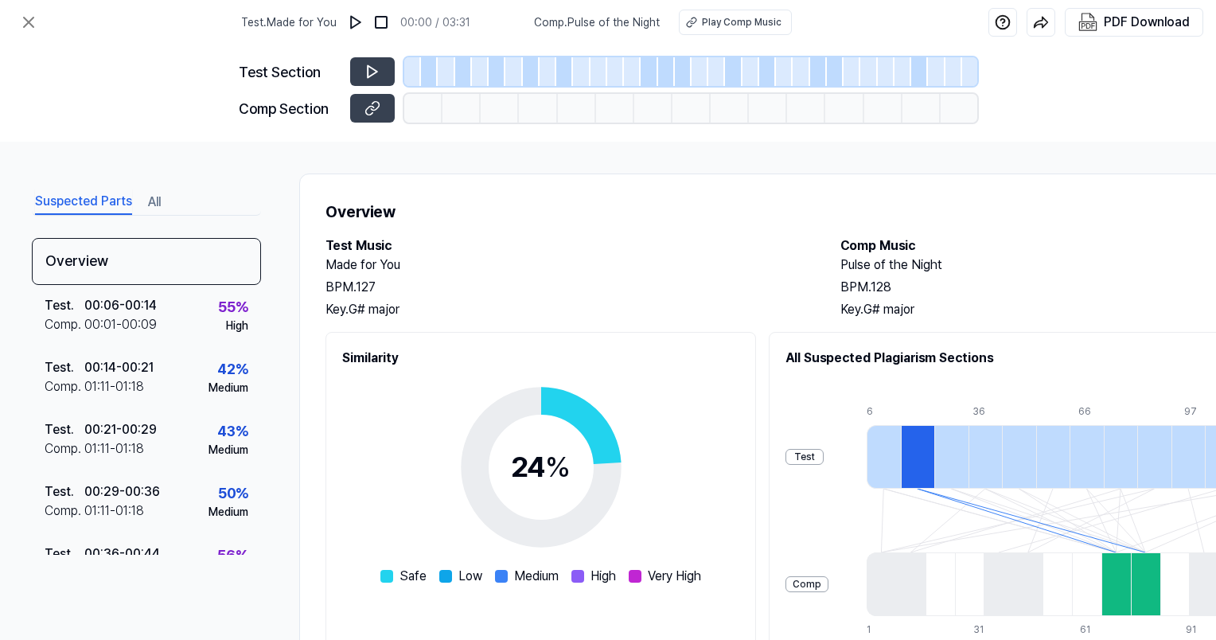
click at [957, 448] on div at bounding box center [951, 457] width 34 height 64
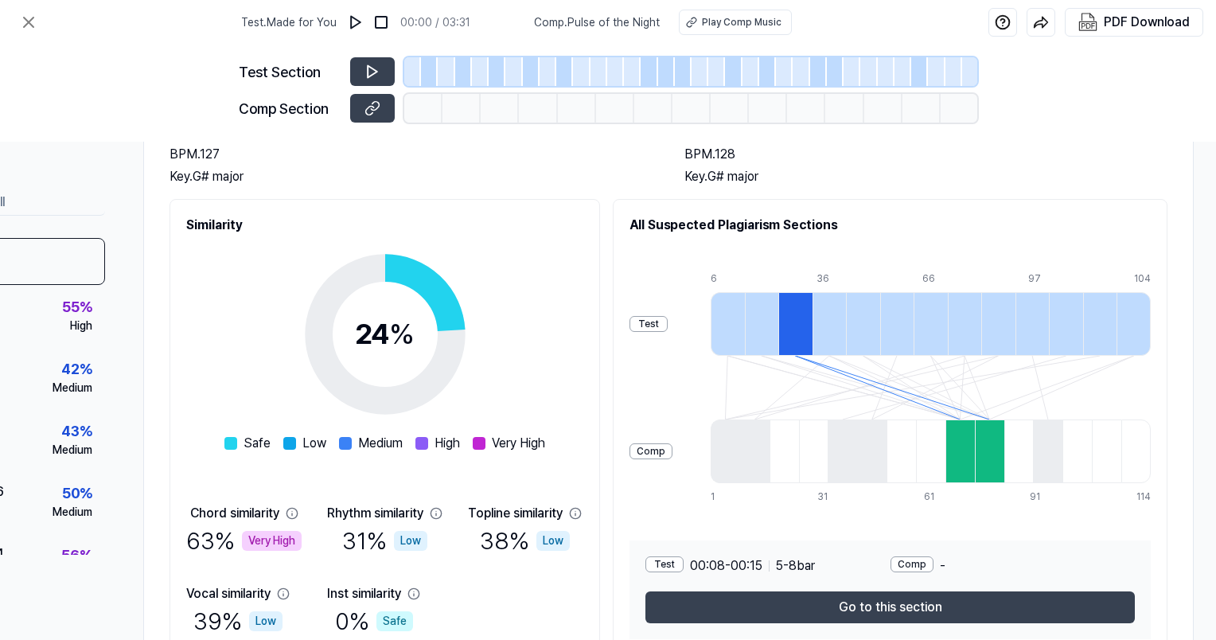
scroll to position [133, 172]
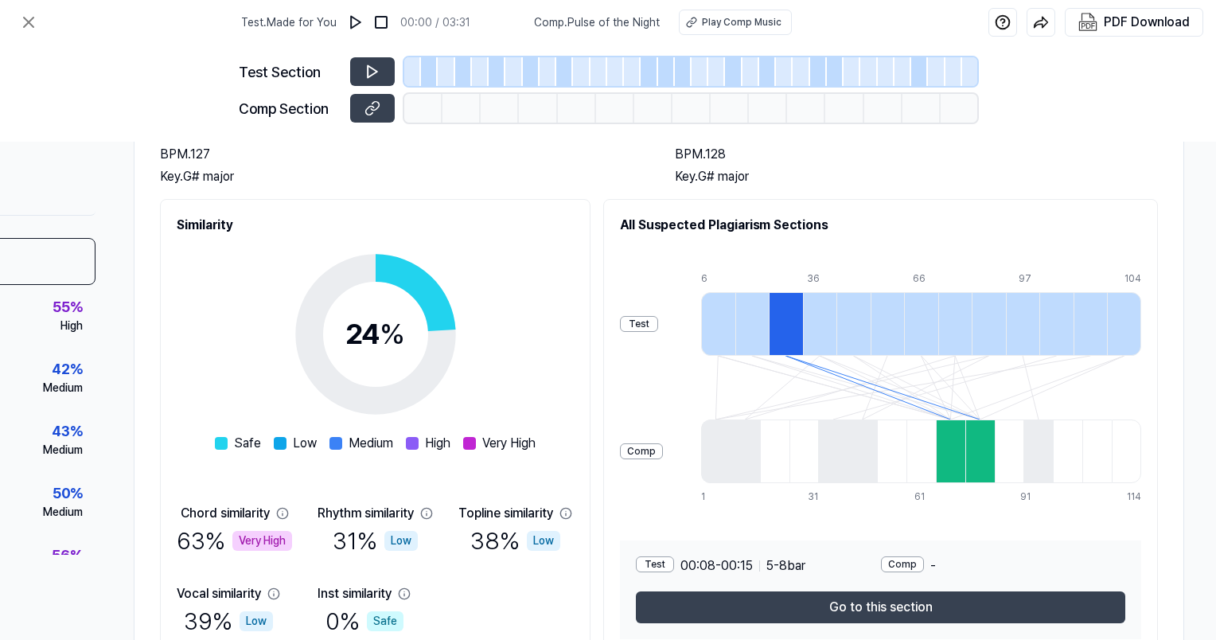
click at [812, 313] on div at bounding box center [820, 324] width 34 height 64
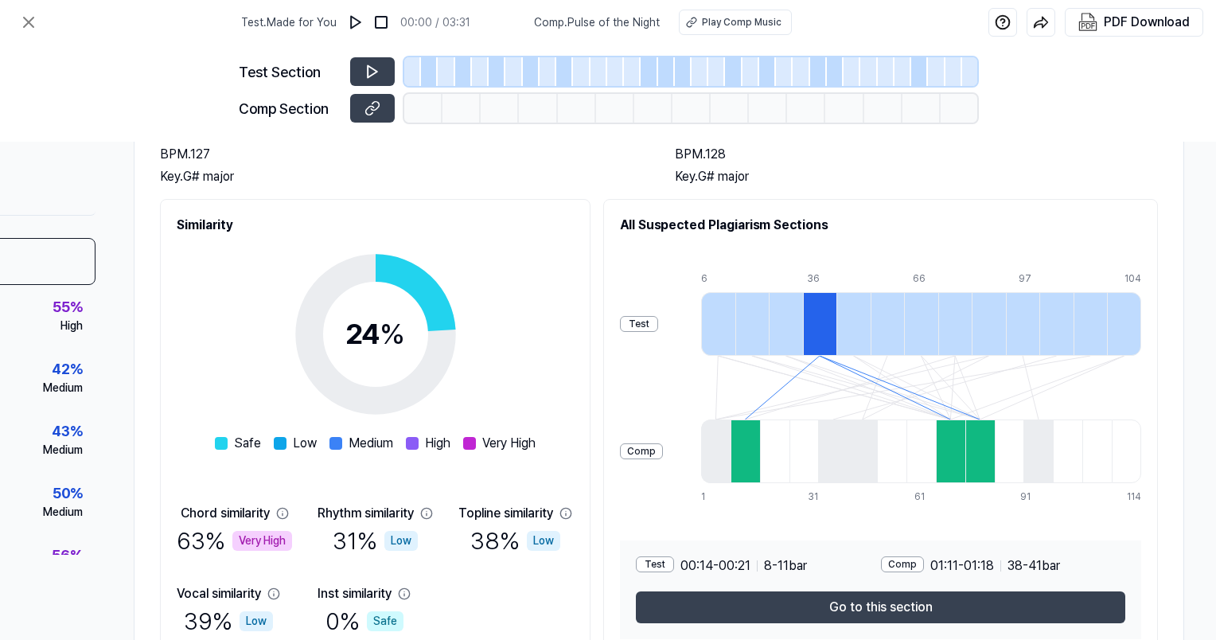
click at [856, 317] on div at bounding box center [853, 324] width 34 height 64
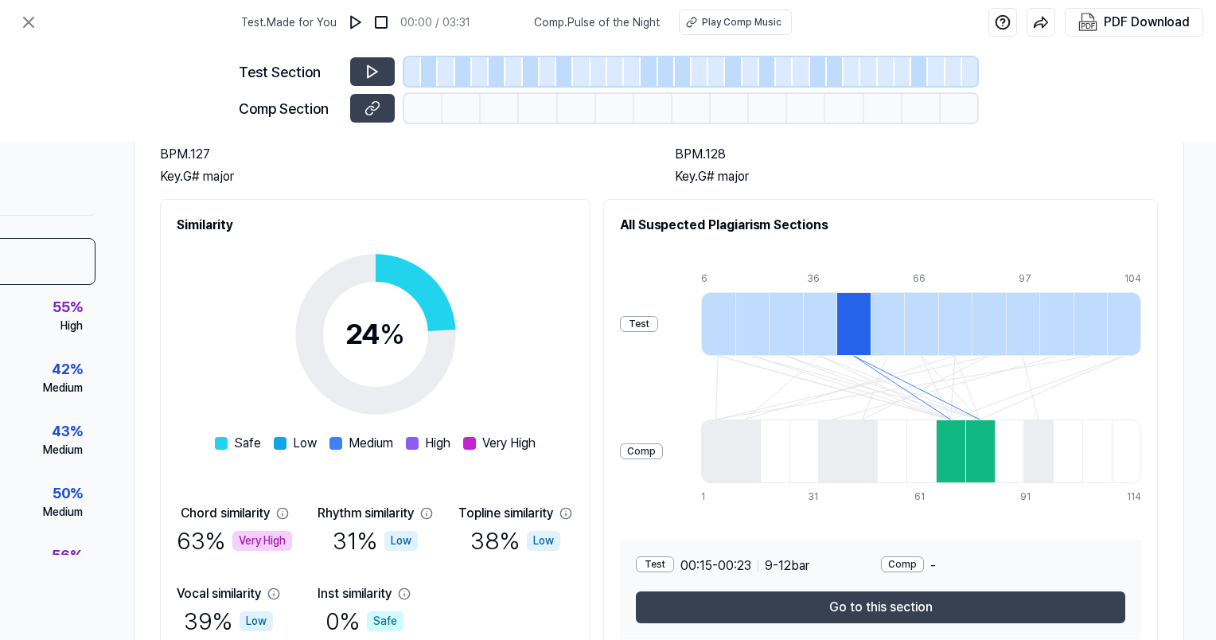
click at [898, 326] on div at bounding box center [888, 324] width 34 height 64
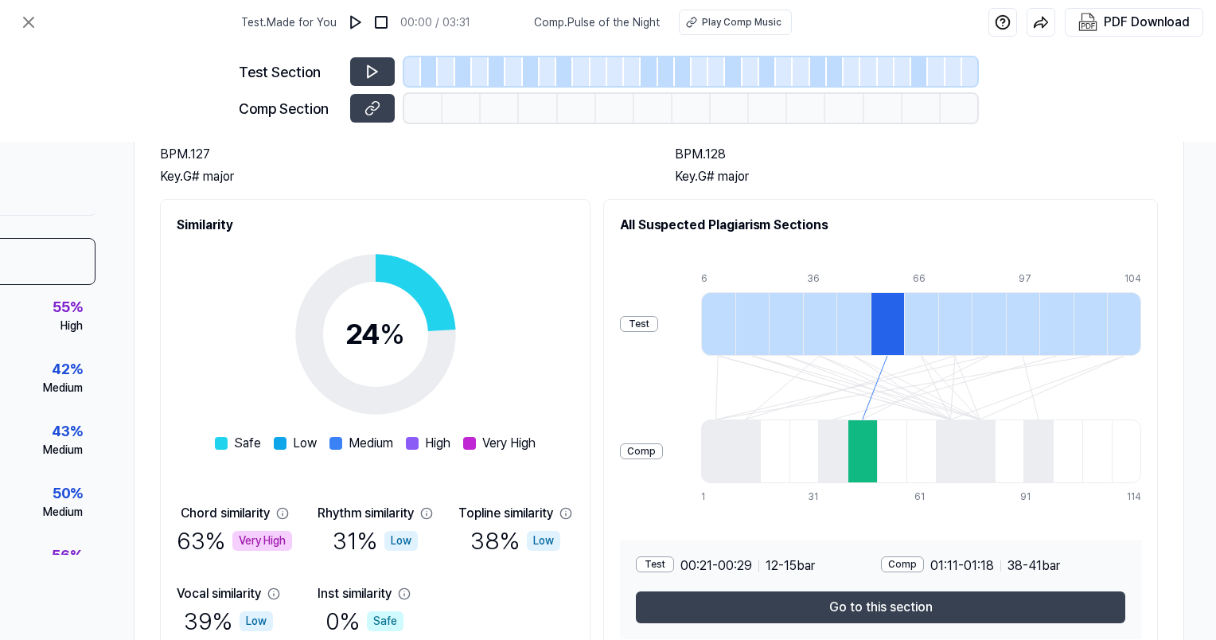
click at [932, 327] on div at bounding box center [921, 324] width 34 height 64
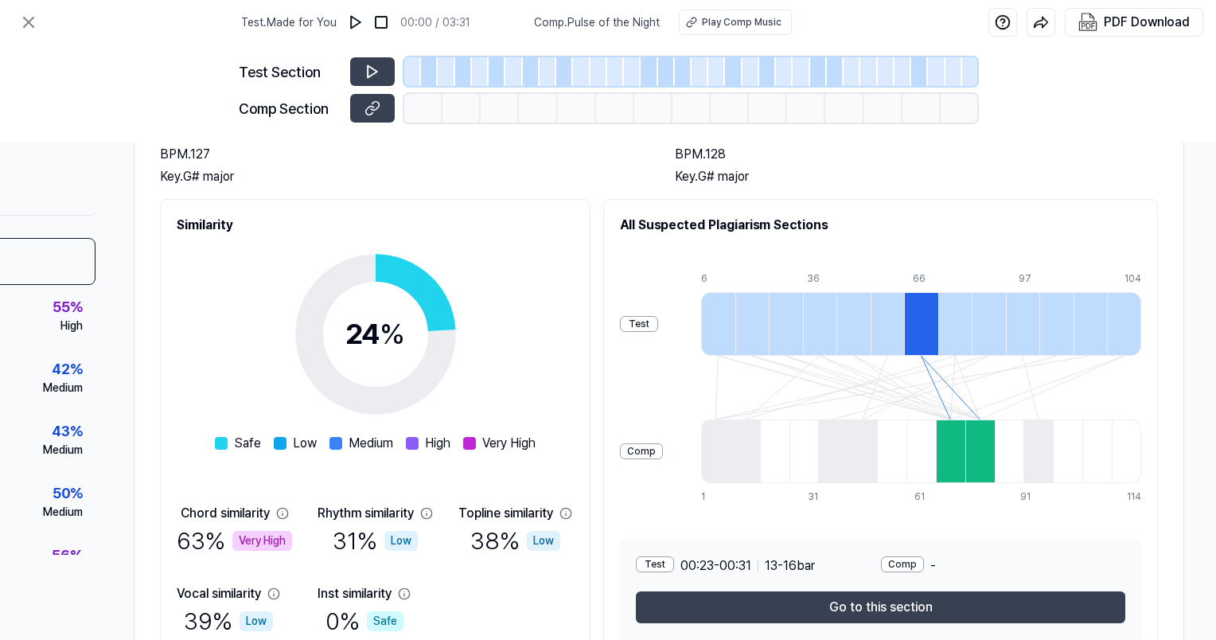
click at [952, 326] on div at bounding box center [955, 324] width 34 height 64
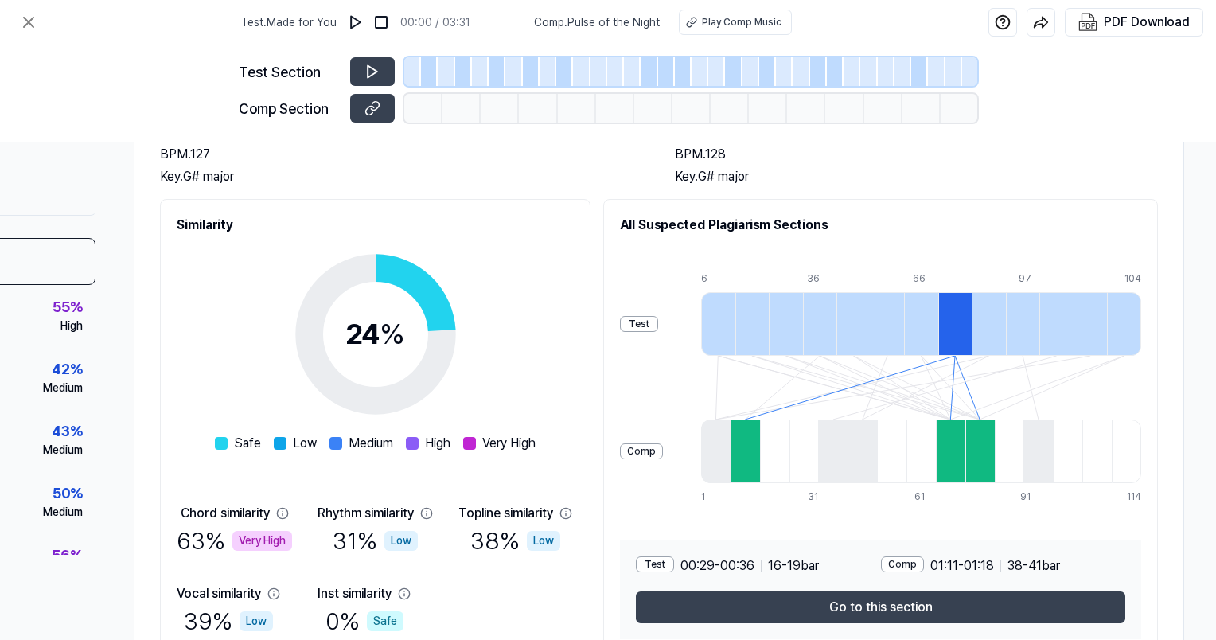
click at [983, 329] on div at bounding box center [989, 324] width 34 height 64
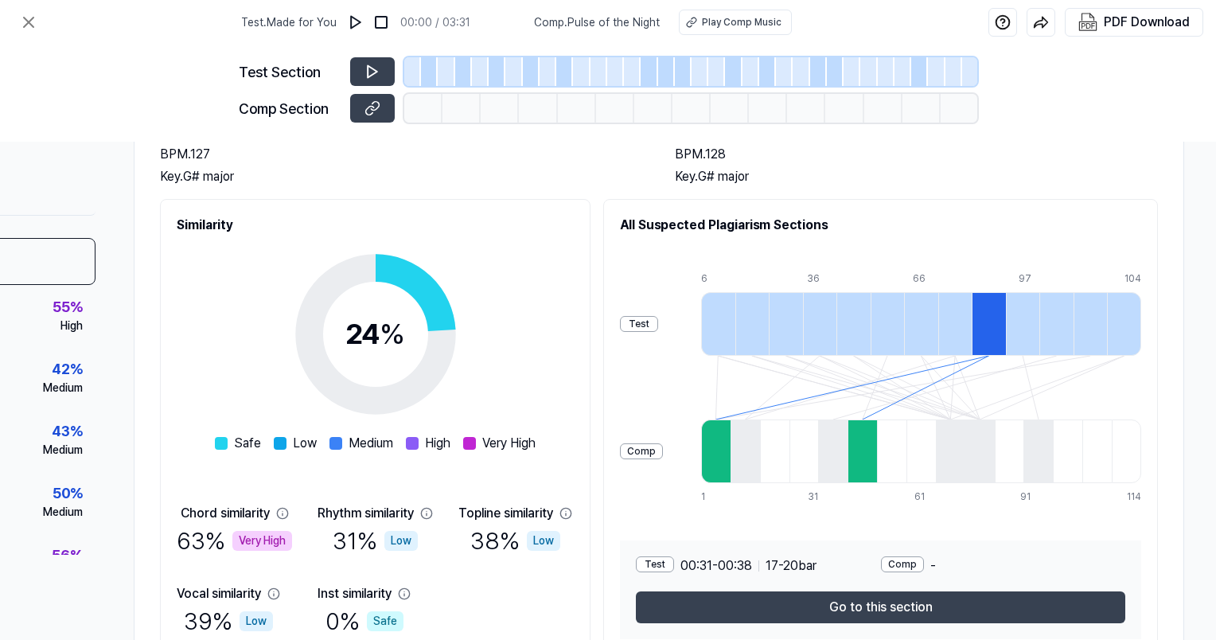
click at [1015, 333] on div at bounding box center [1023, 324] width 34 height 64
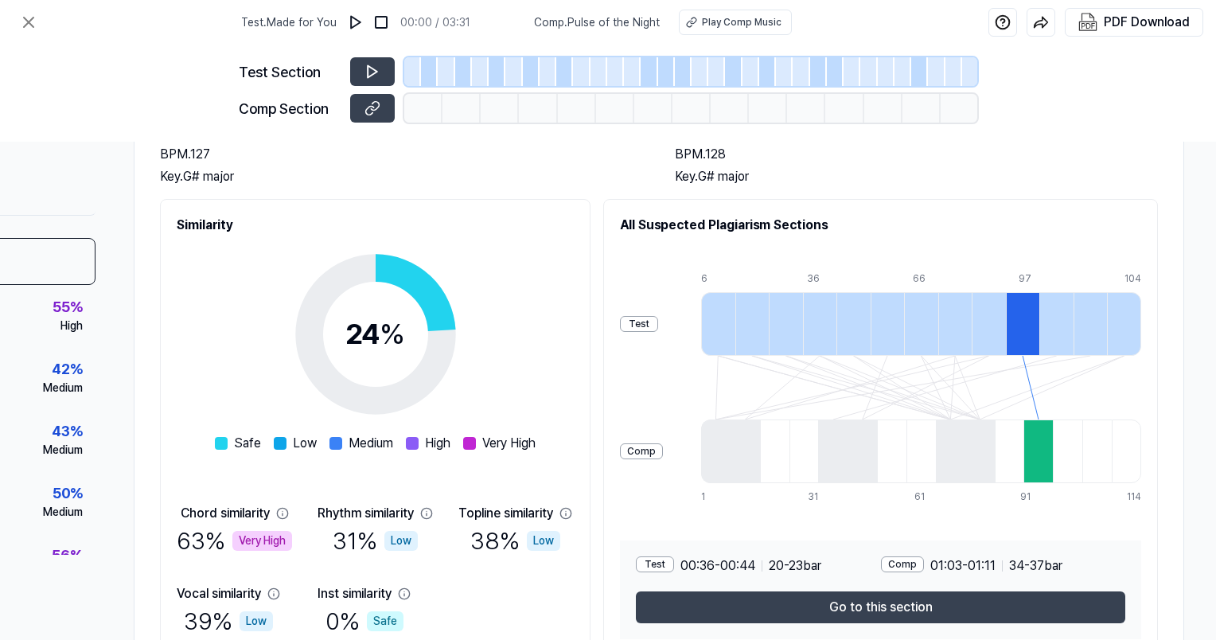
click at [1015, 335] on div at bounding box center [1056, 324] width 34 height 64
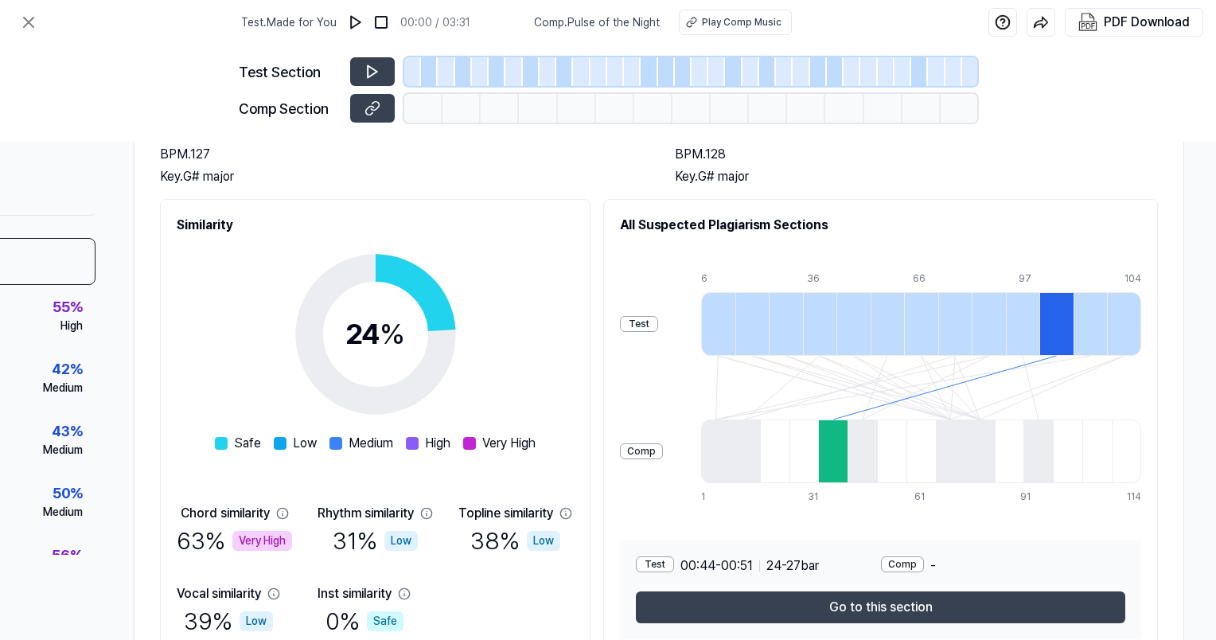
click at [1015, 337] on div at bounding box center [1091, 324] width 34 height 64
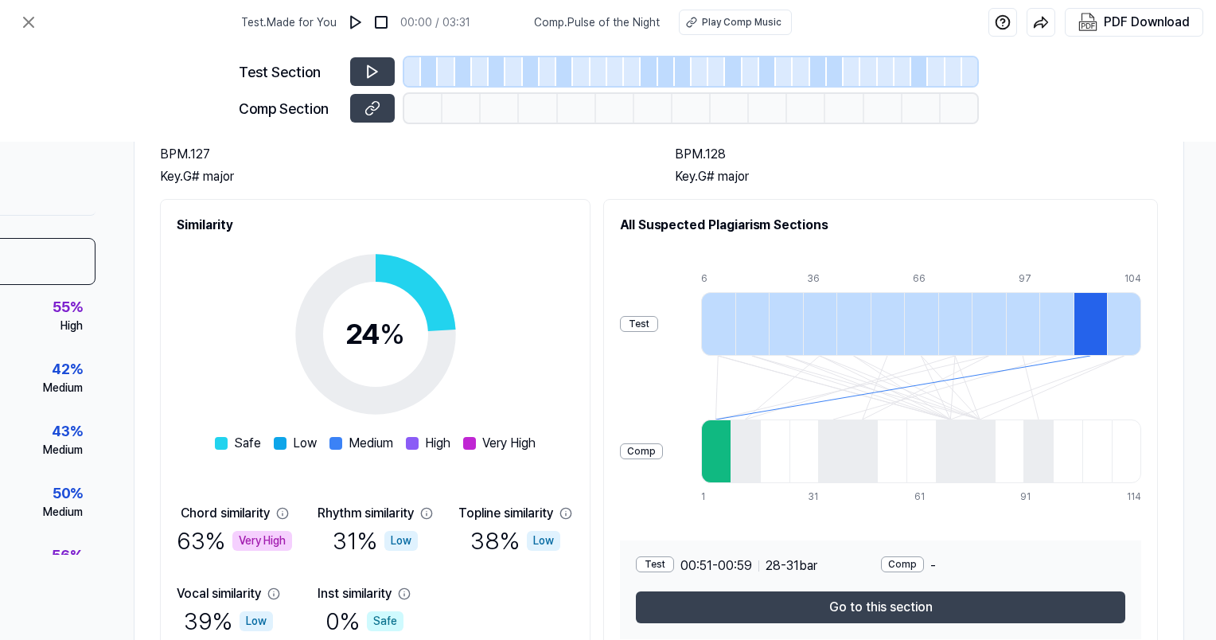
click at [1015, 337] on div at bounding box center [1124, 324] width 34 height 64
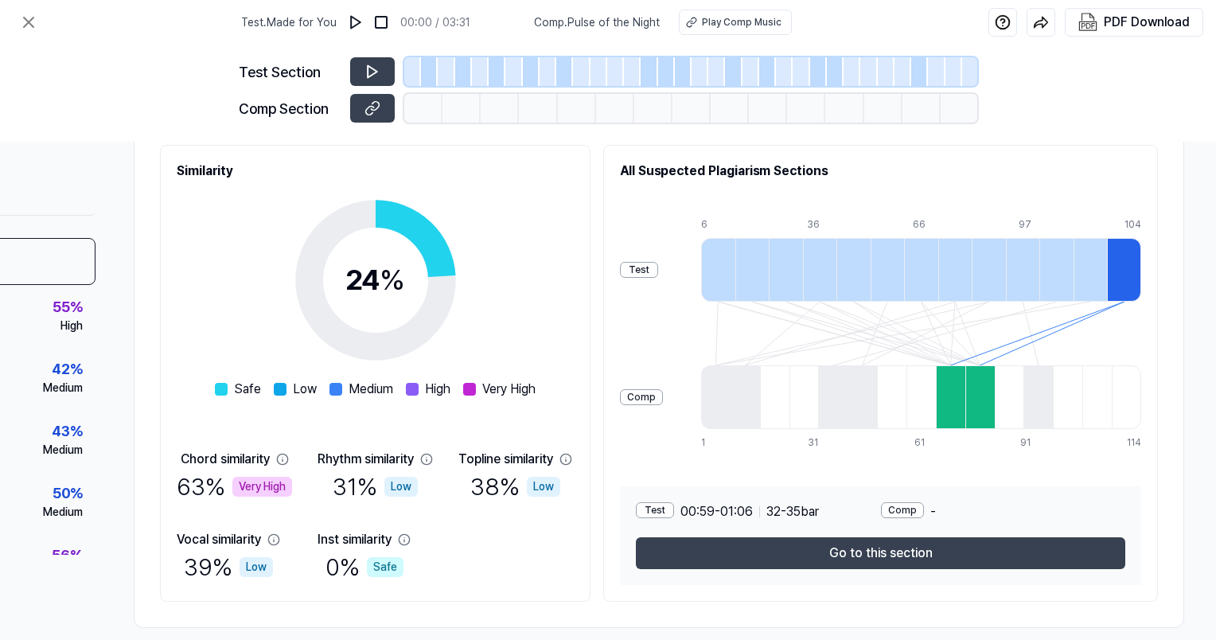
scroll to position [213, 172]
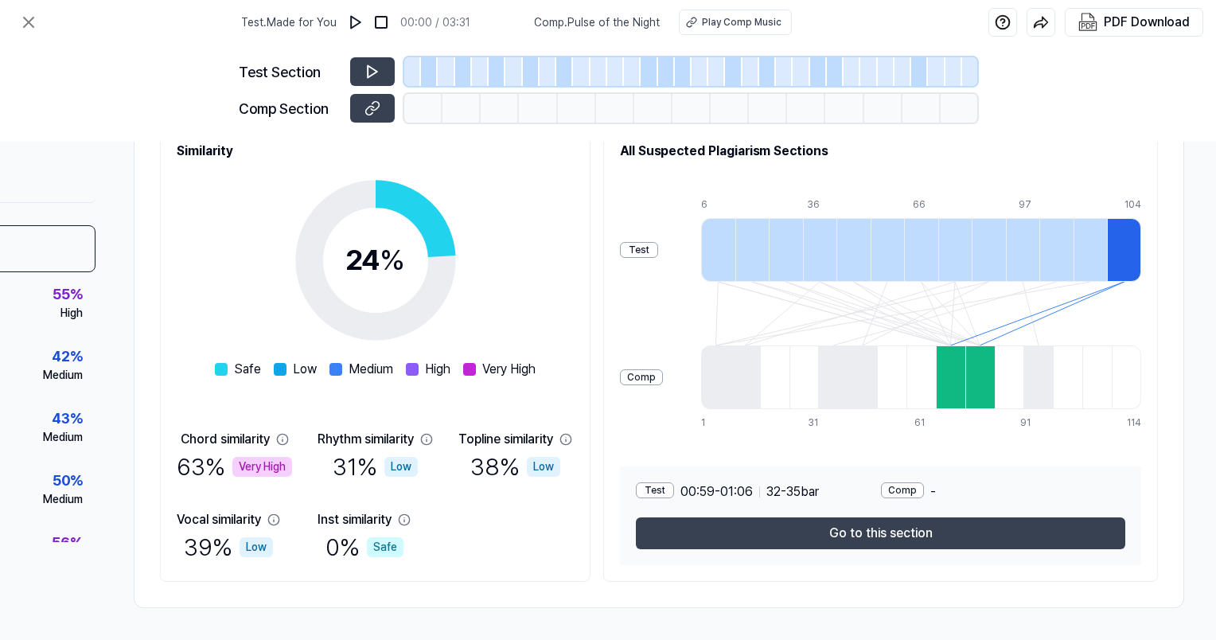
click at [735, 363] on div at bounding box center [745, 377] width 29 height 64
click at [939, 378] on div at bounding box center [950, 377] width 29 height 64
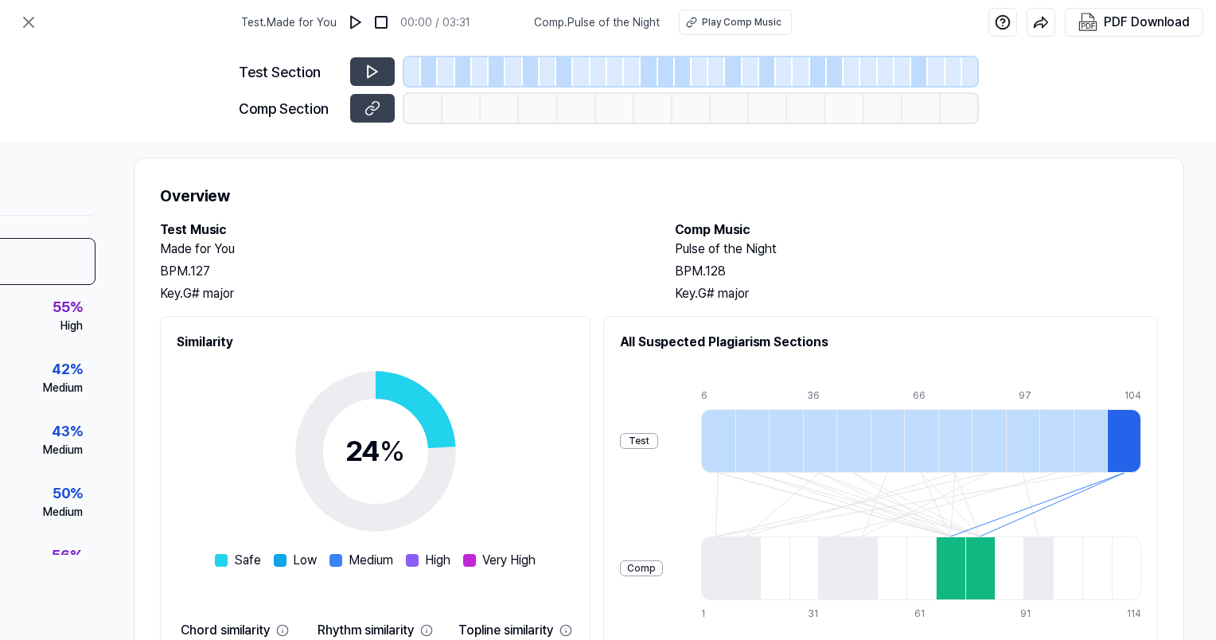
scroll to position [0, 172]
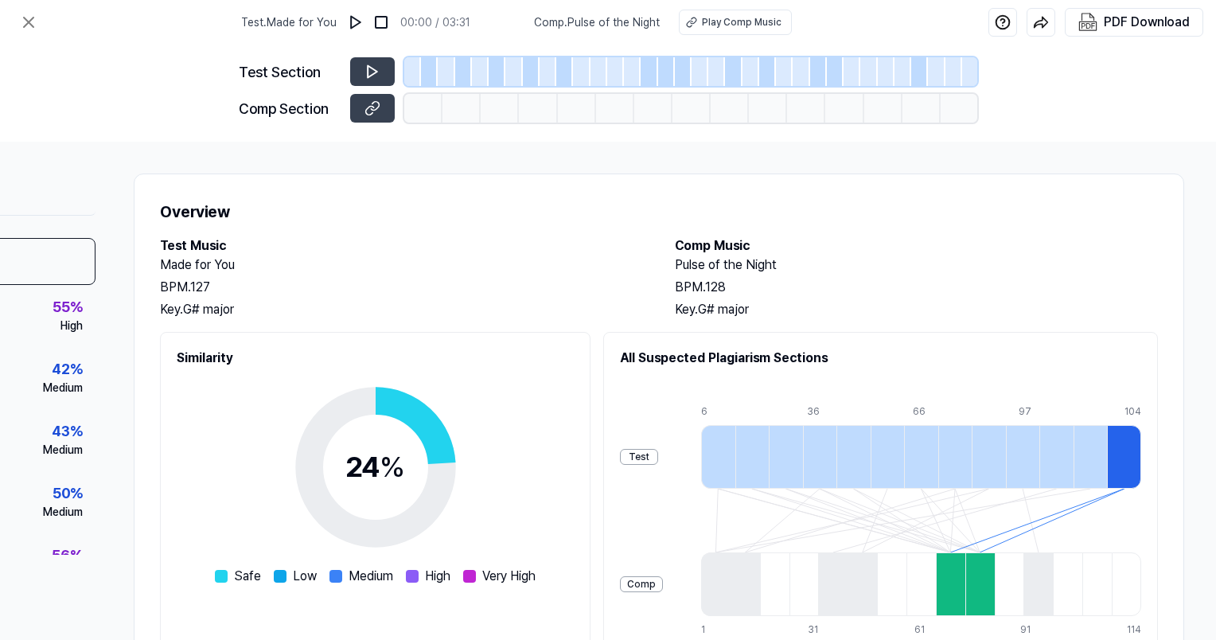
click at [719, 450] on div at bounding box center [718, 457] width 34 height 64
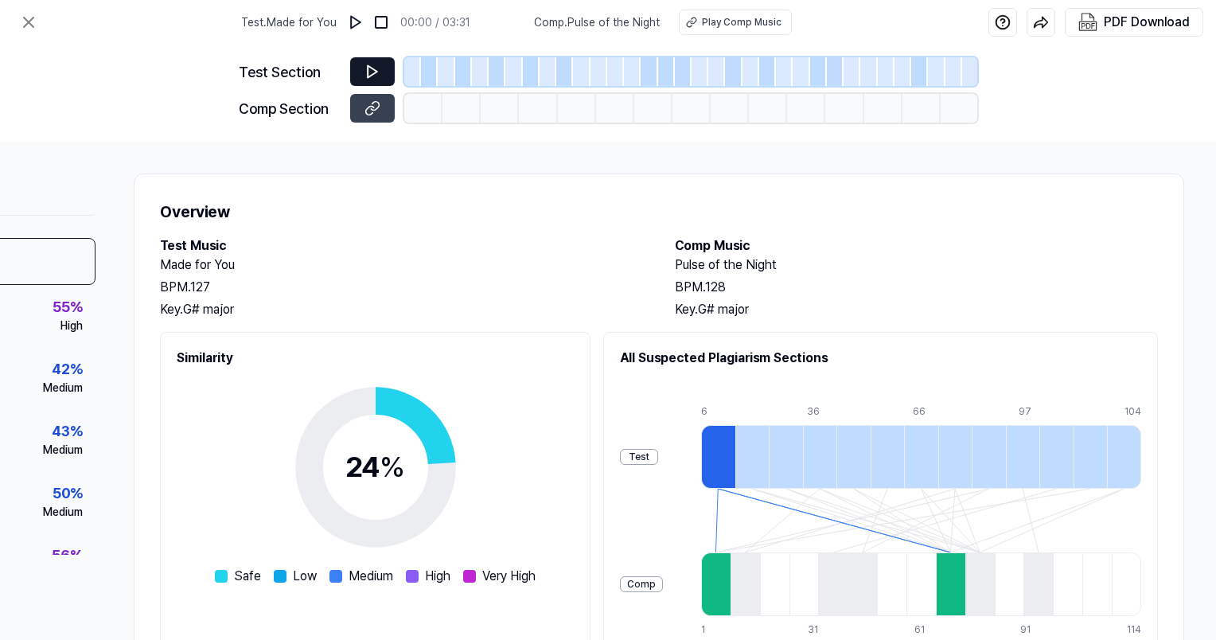
click at [391, 66] on button at bounding box center [372, 71] width 45 height 29
click at [379, 70] on icon at bounding box center [373, 72] width 16 height 16
click at [424, 69] on div at bounding box center [429, 71] width 17 height 29
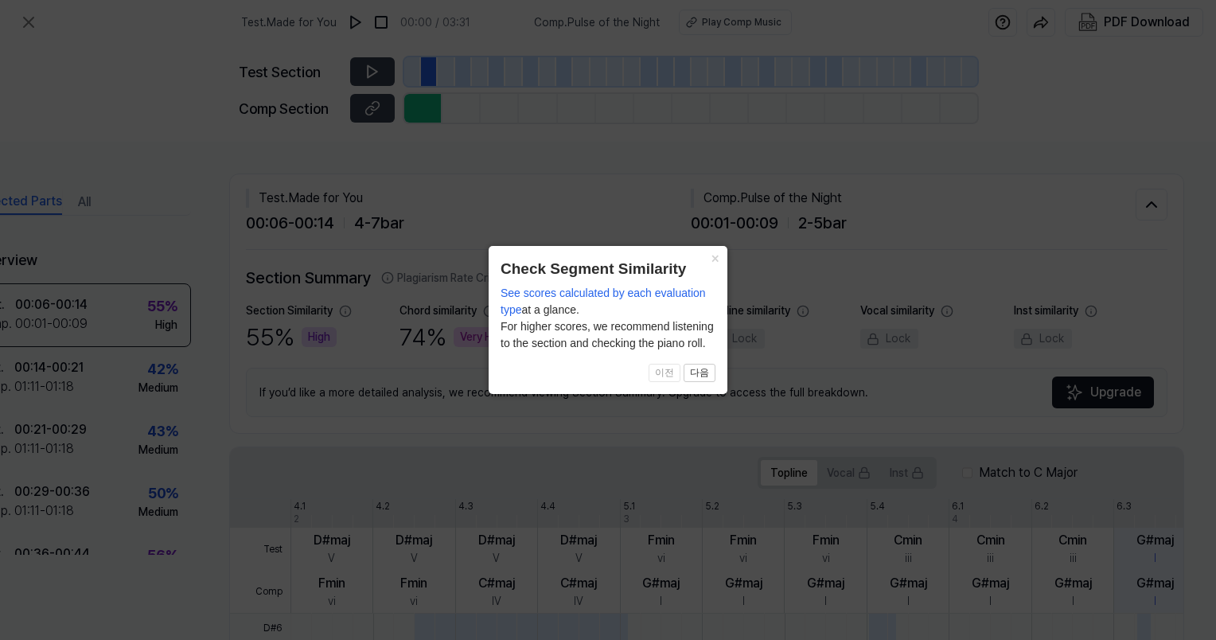
scroll to position [0, 76]
click at [704, 376] on button "다음" at bounding box center [700, 373] width 32 height 19
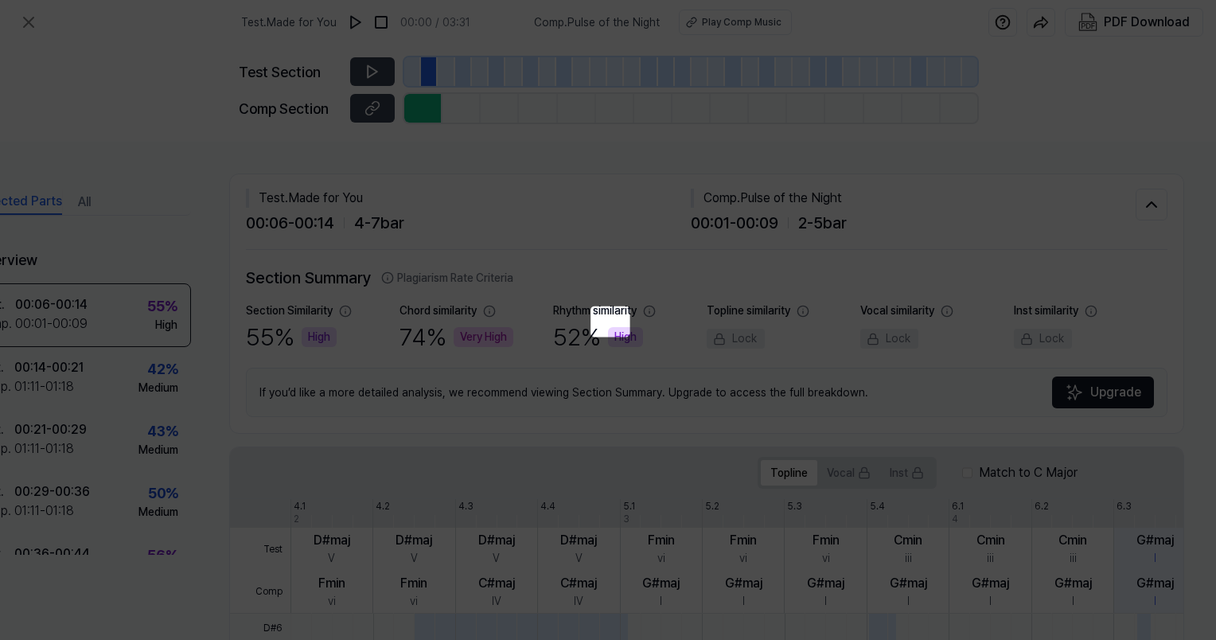
scroll to position [365, 76]
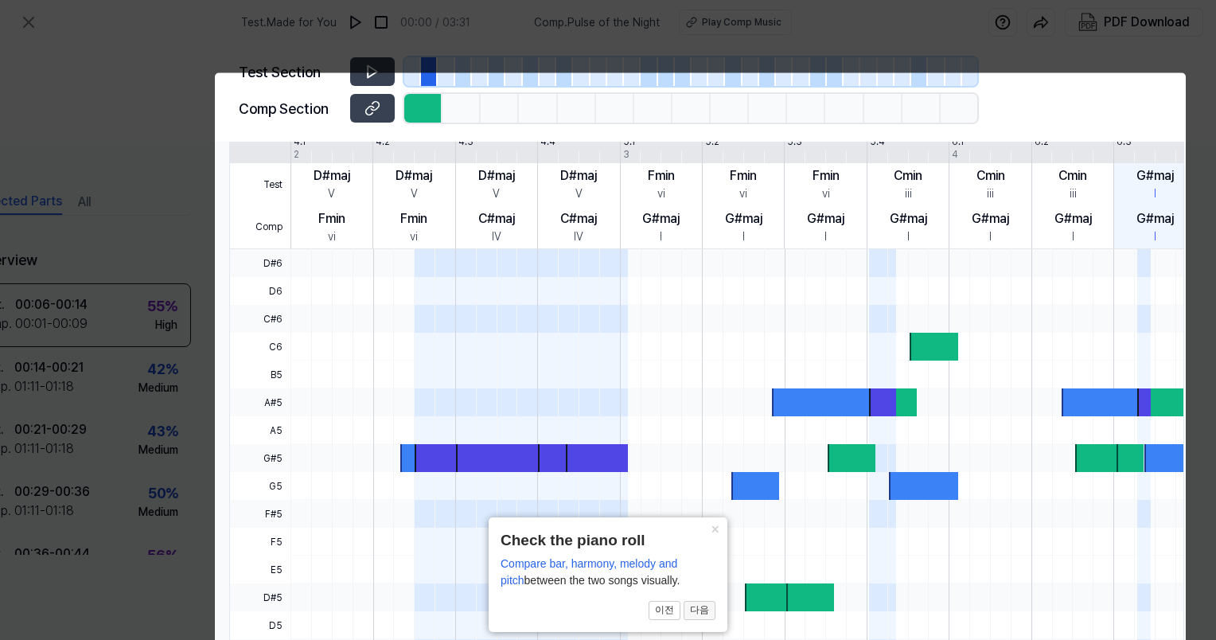
click at [694, 614] on button "다음" at bounding box center [700, 610] width 32 height 19
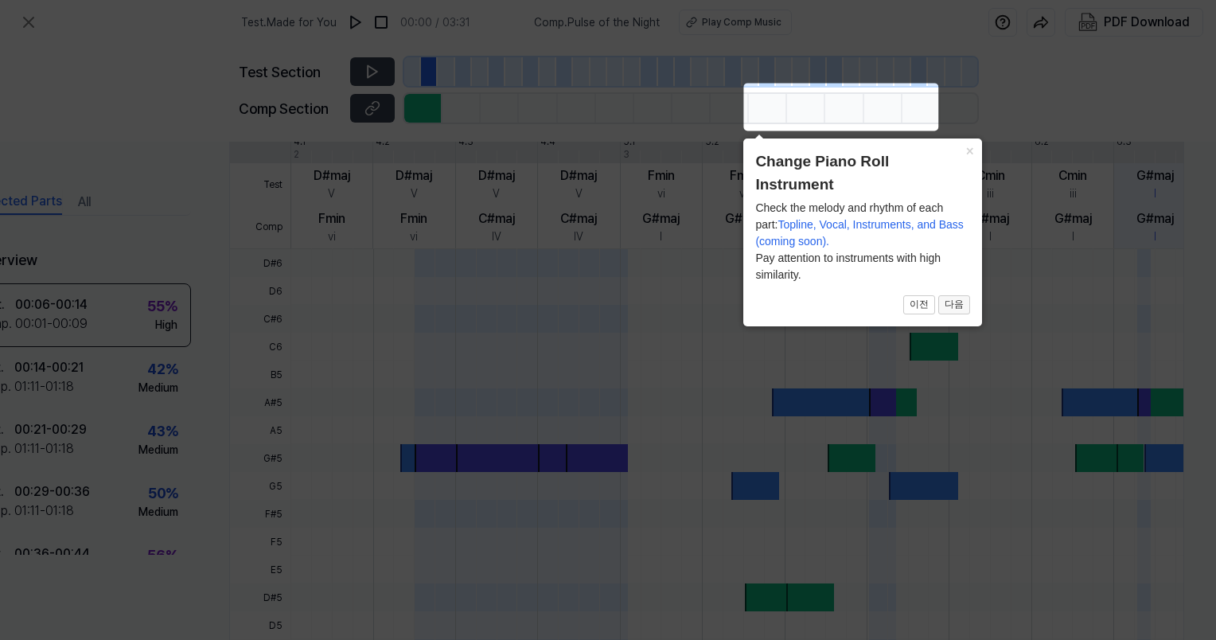
click at [942, 302] on button "다음" at bounding box center [954, 304] width 32 height 19
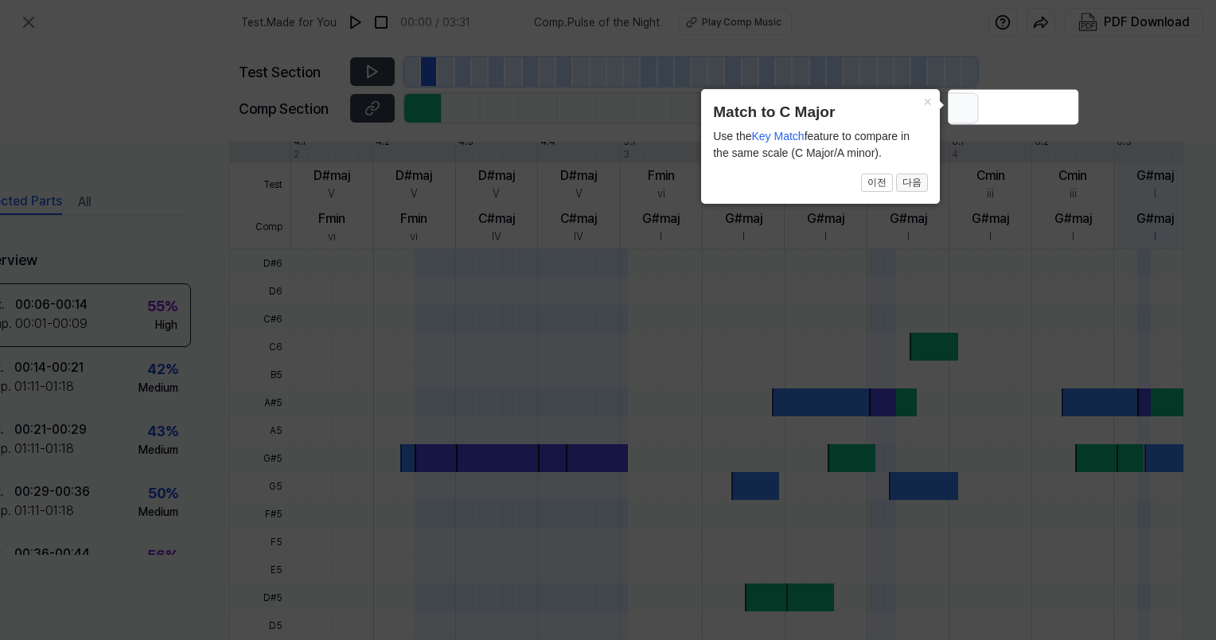
click at [907, 188] on button "다음" at bounding box center [912, 183] width 32 height 19
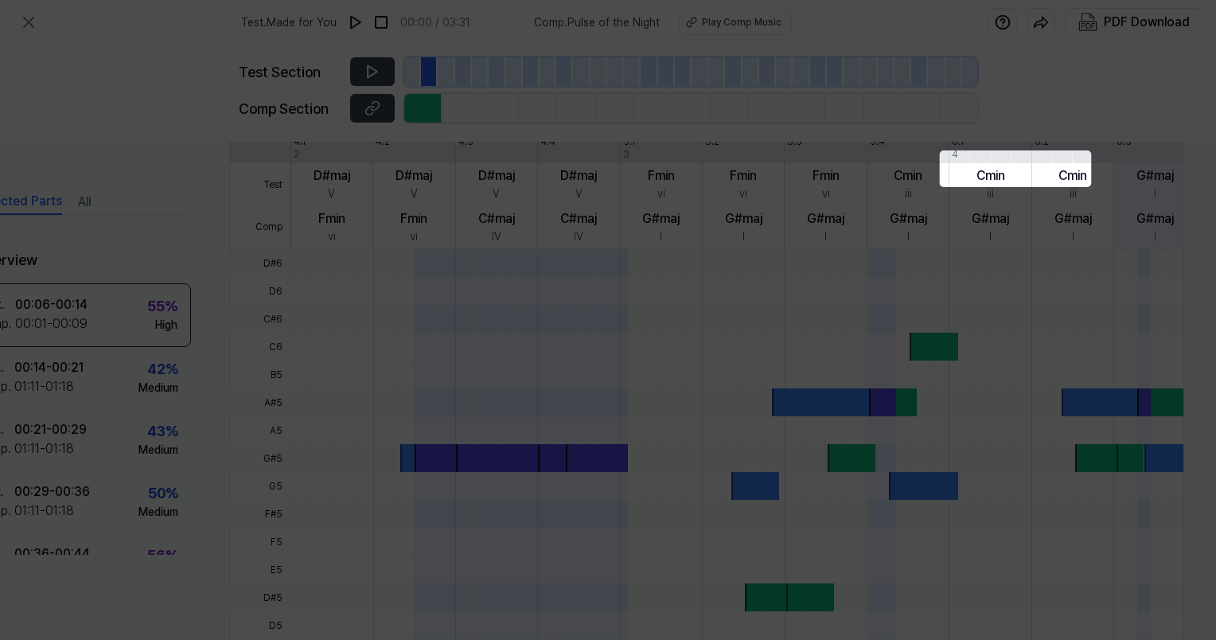
scroll to position [457, 76]
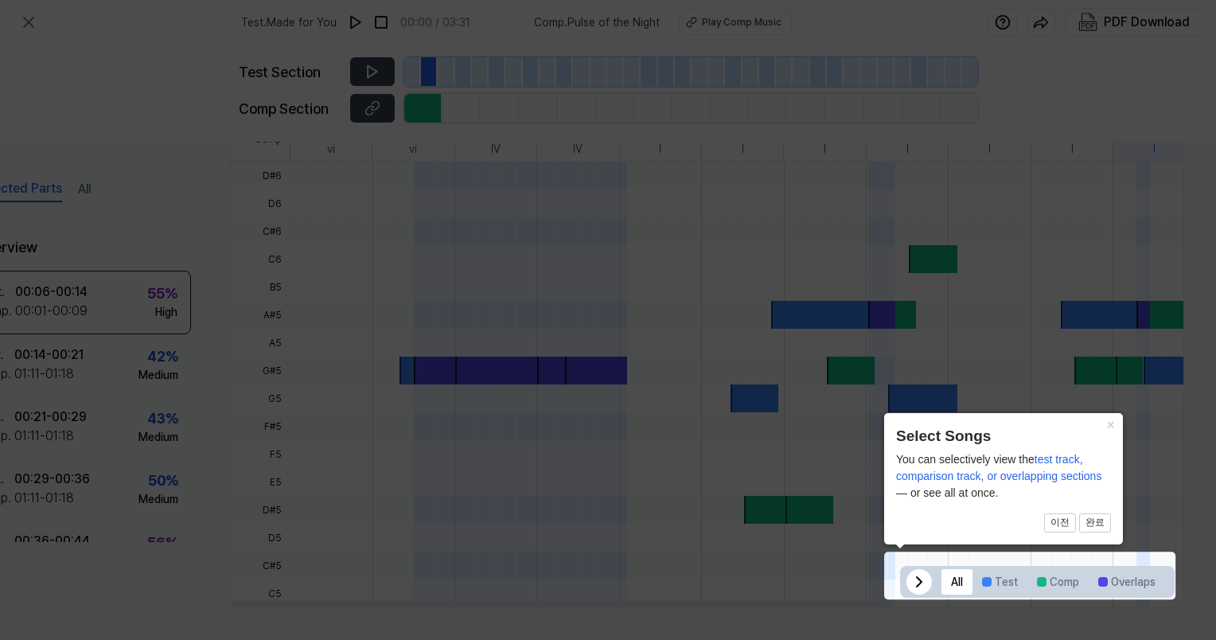
click at [910, 573] on icon at bounding box center [919, 581] width 19 height 19
click at [1015, 428] on button "×" at bounding box center [1110, 424] width 25 height 22
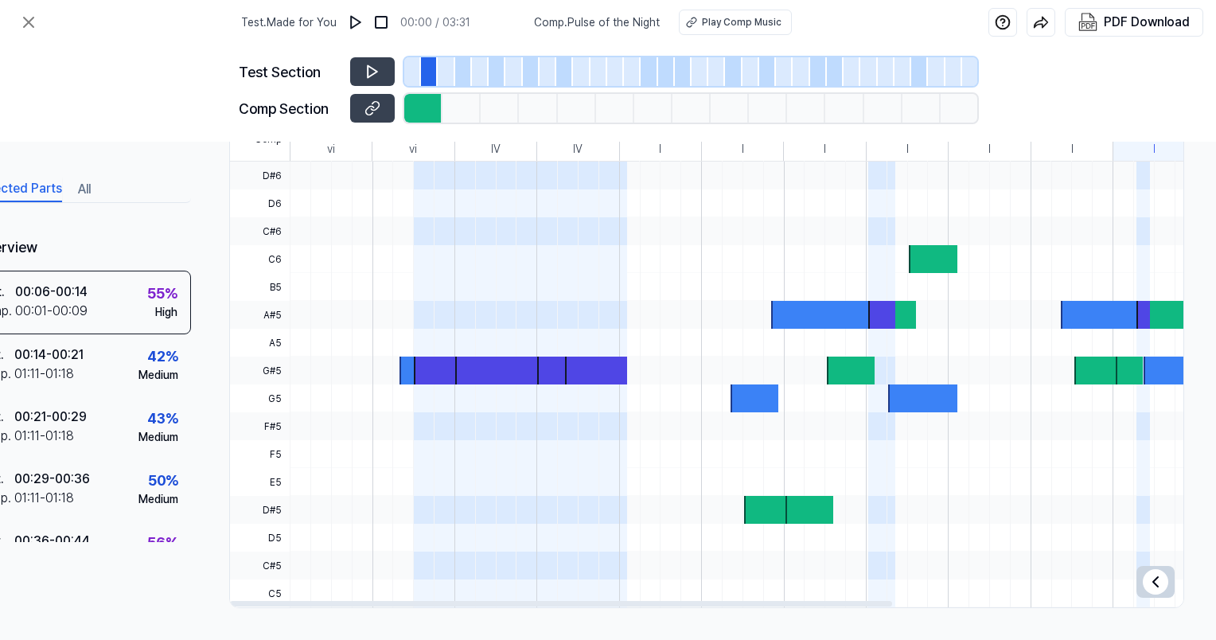
click at [875, 310] on div at bounding box center [882, 315] width 28 height 28
click at [372, 71] on icon at bounding box center [373, 72] width 16 height 16
click at [449, 74] on div at bounding box center [446, 71] width 17 height 29
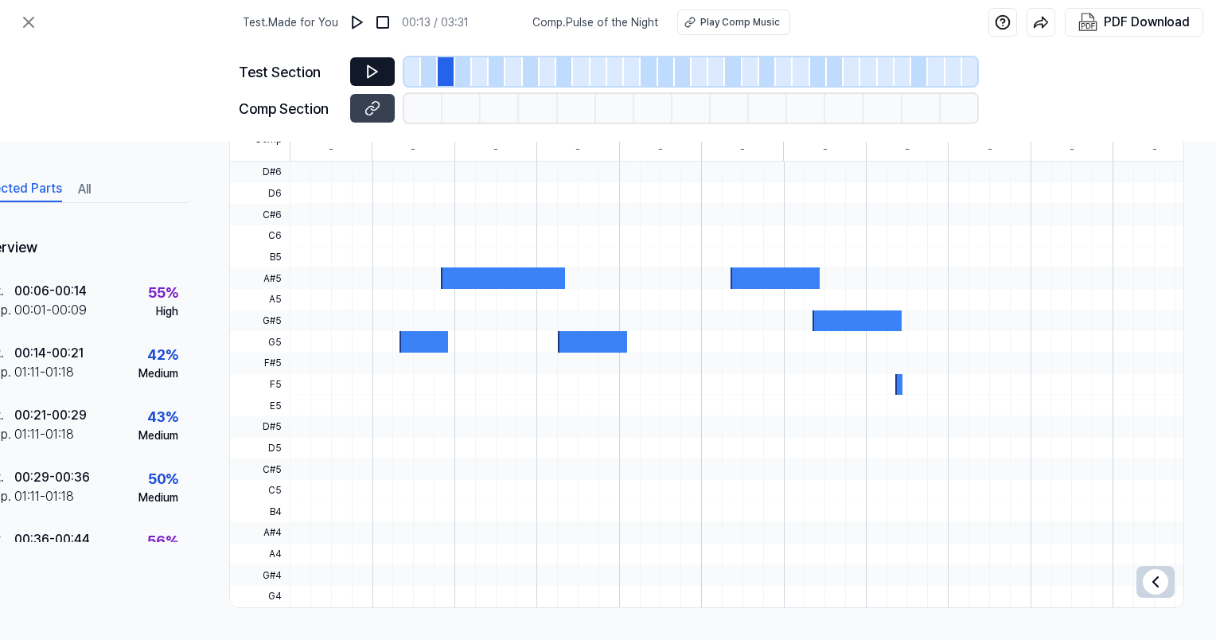
scroll to position [420, 76]
click at [411, 67] on div at bounding box center [412, 71] width 17 height 29
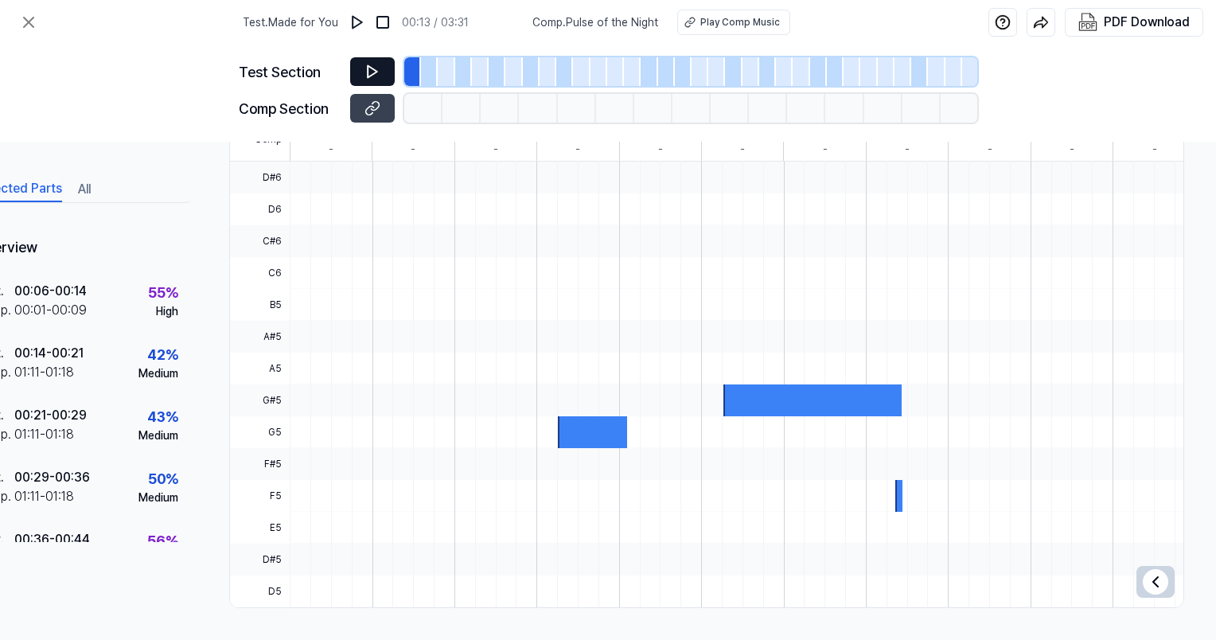
click at [427, 74] on div at bounding box center [429, 71] width 17 height 29
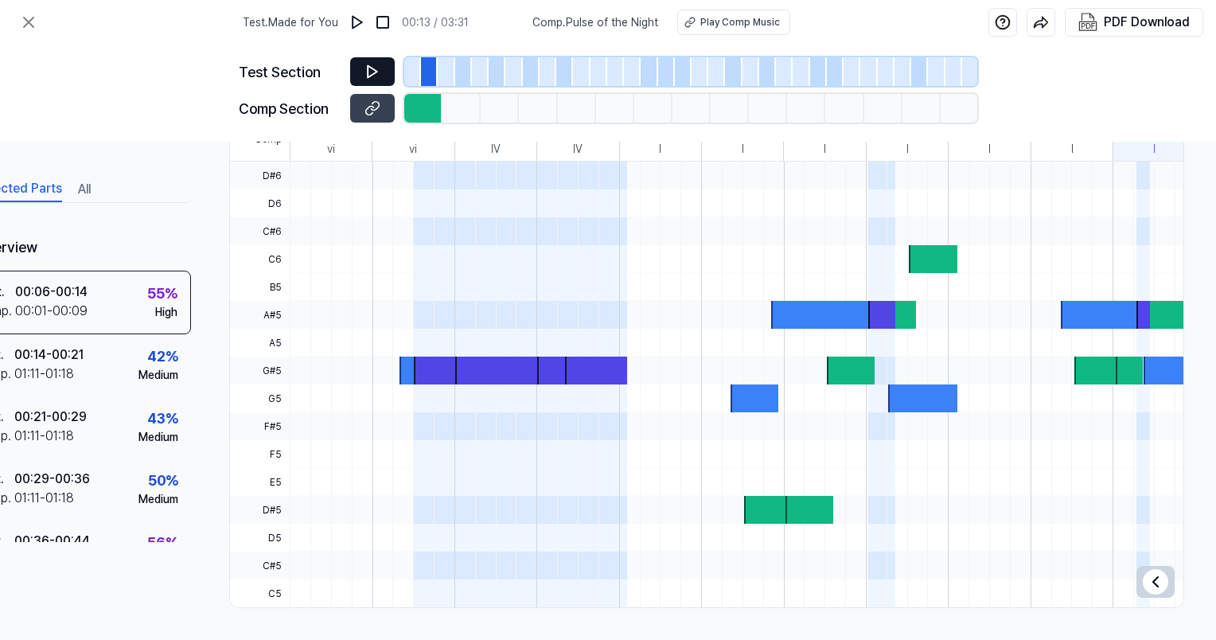
click at [420, 73] on div at bounding box center [412, 71] width 17 height 29
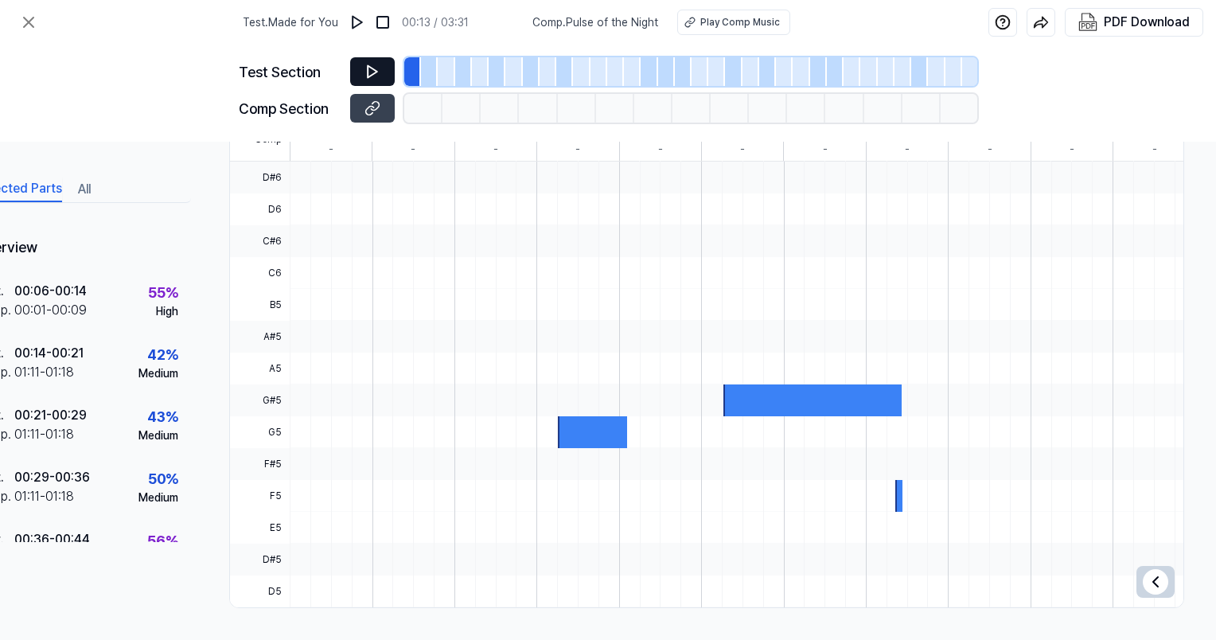
click at [453, 73] on div at bounding box center [446, 71] width 17 height 29
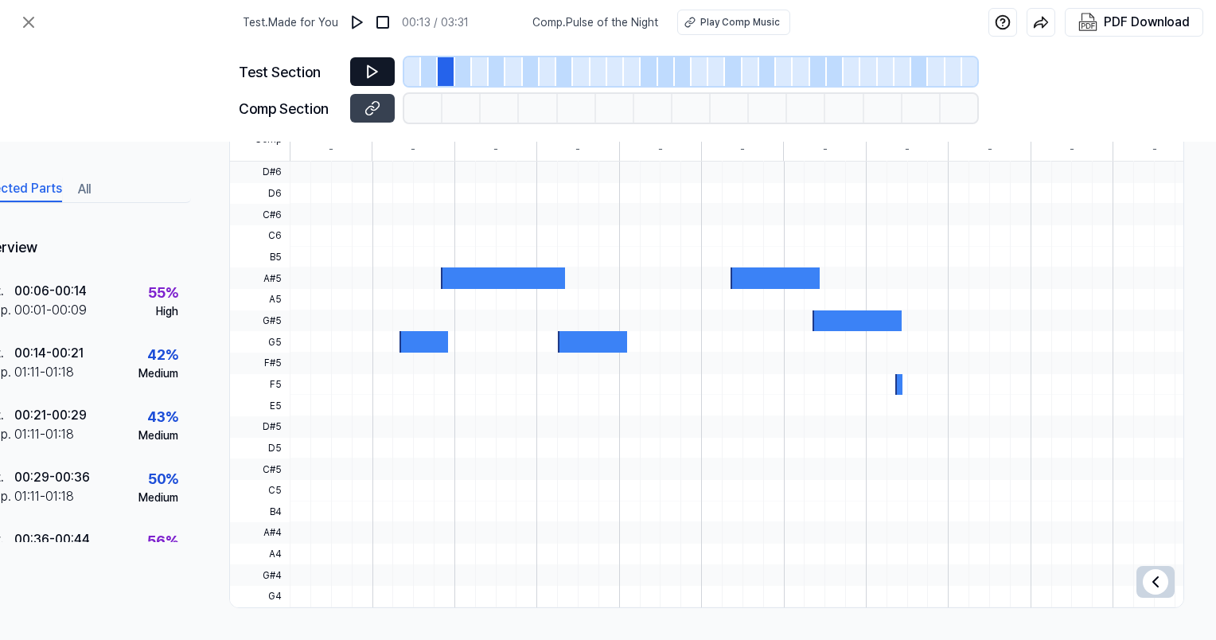
click at [462, 74] on div at bounding box center [463, 71] width 17 height 29
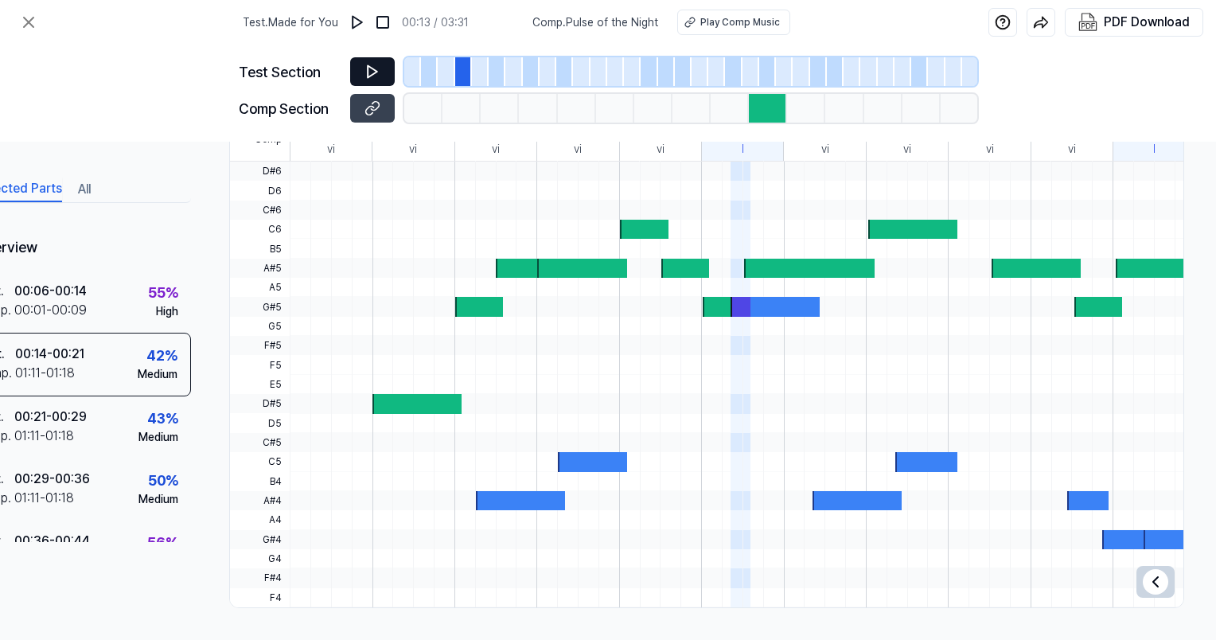
click at [479, 73] on div at bounding box center [480, 71] width 17 height 29
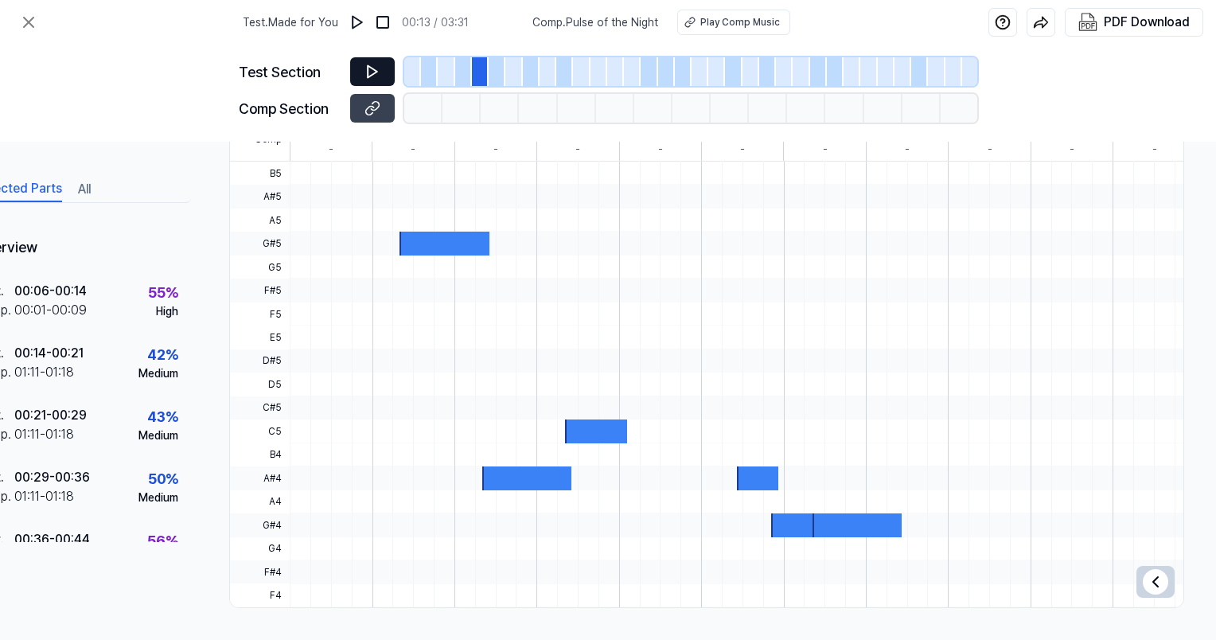
click at [494, 75] on div at bounding box center [497, 71] width 17 height 29
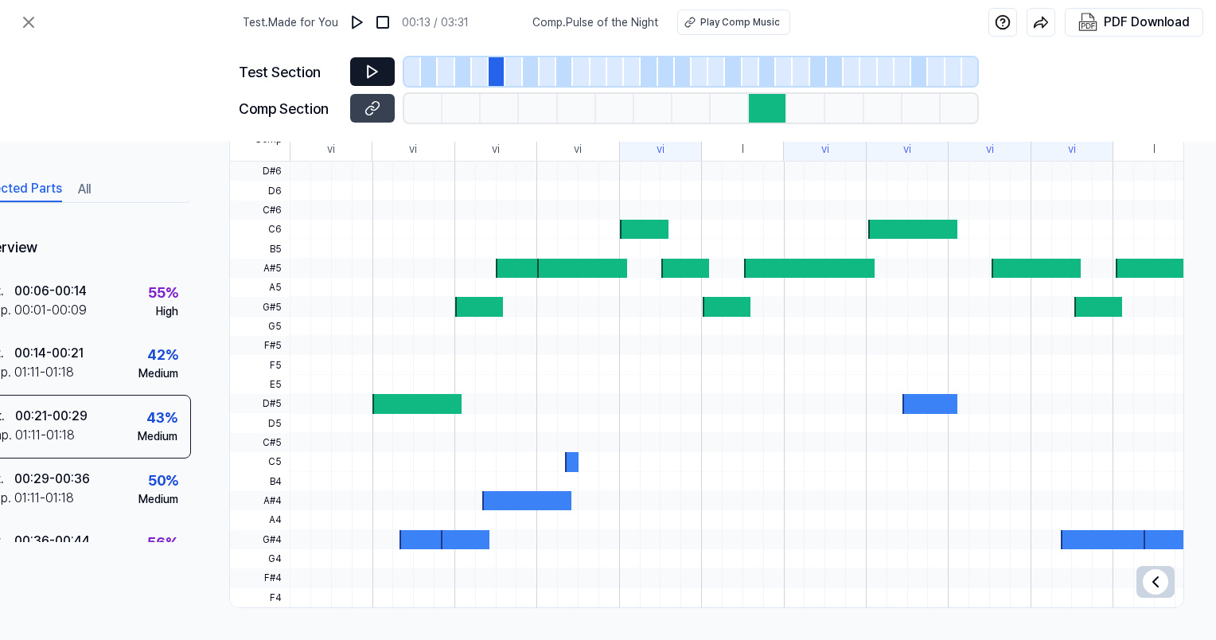
click at [513, 76] on div at bounding box center [513, 71] width 17 height 29
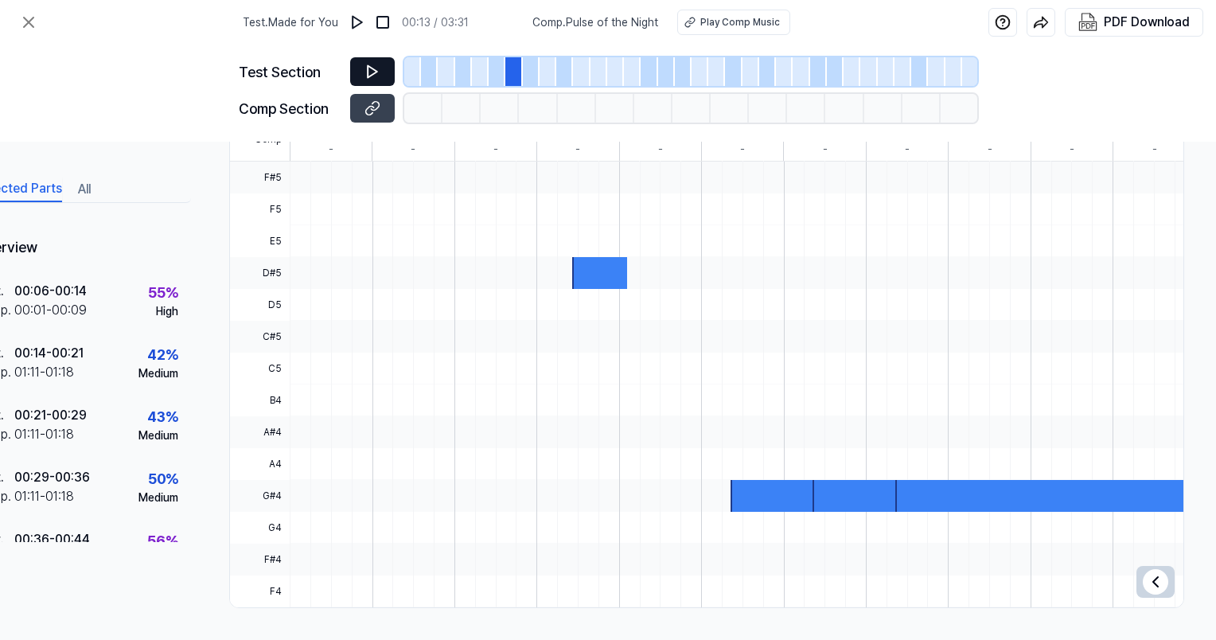
click at [531, 76] on div at bounding box center [531, 71] width 17 height 29
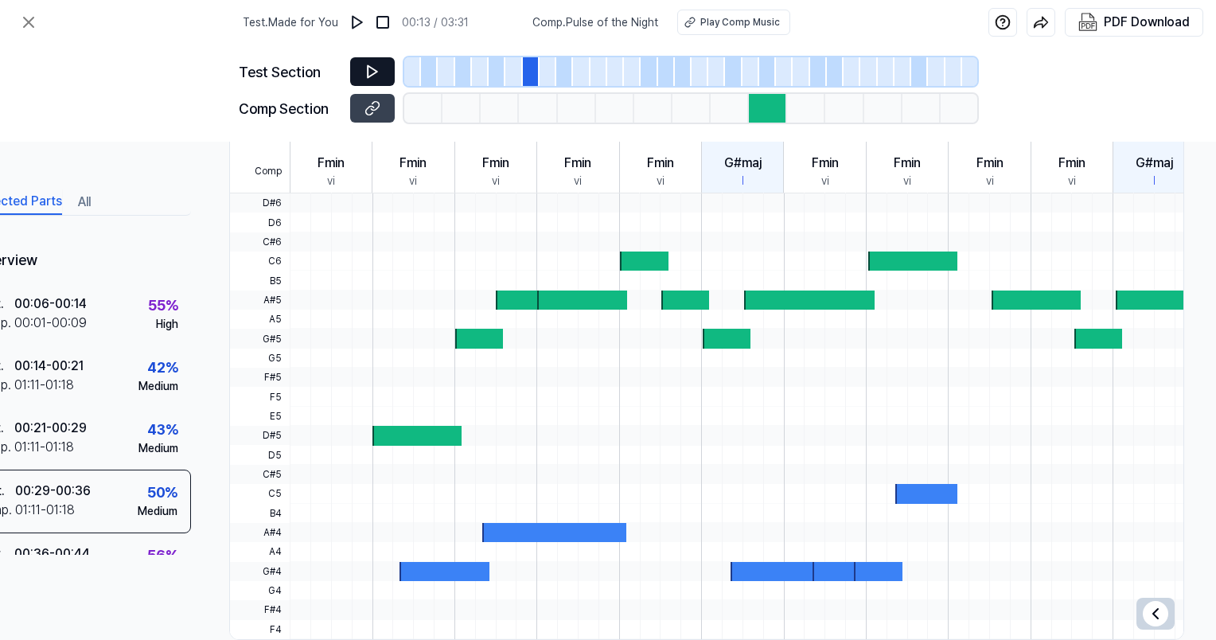
scroll to position [457, 76]
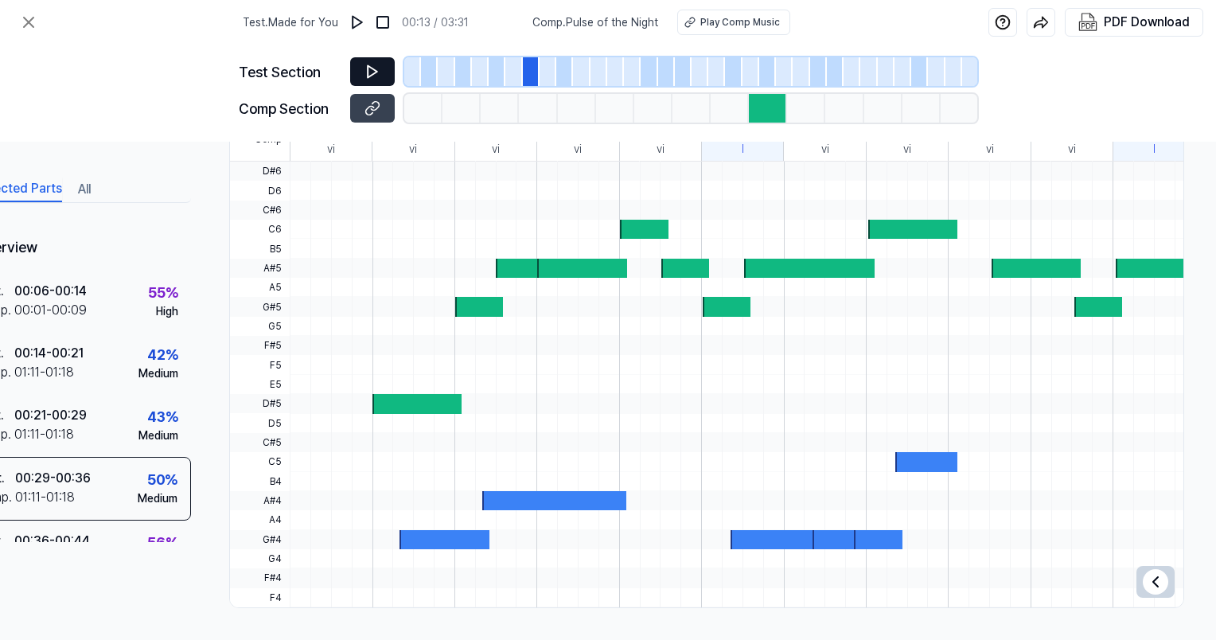
click at [725, 64] on div at bounding box center [733, 71] width 17 height 29
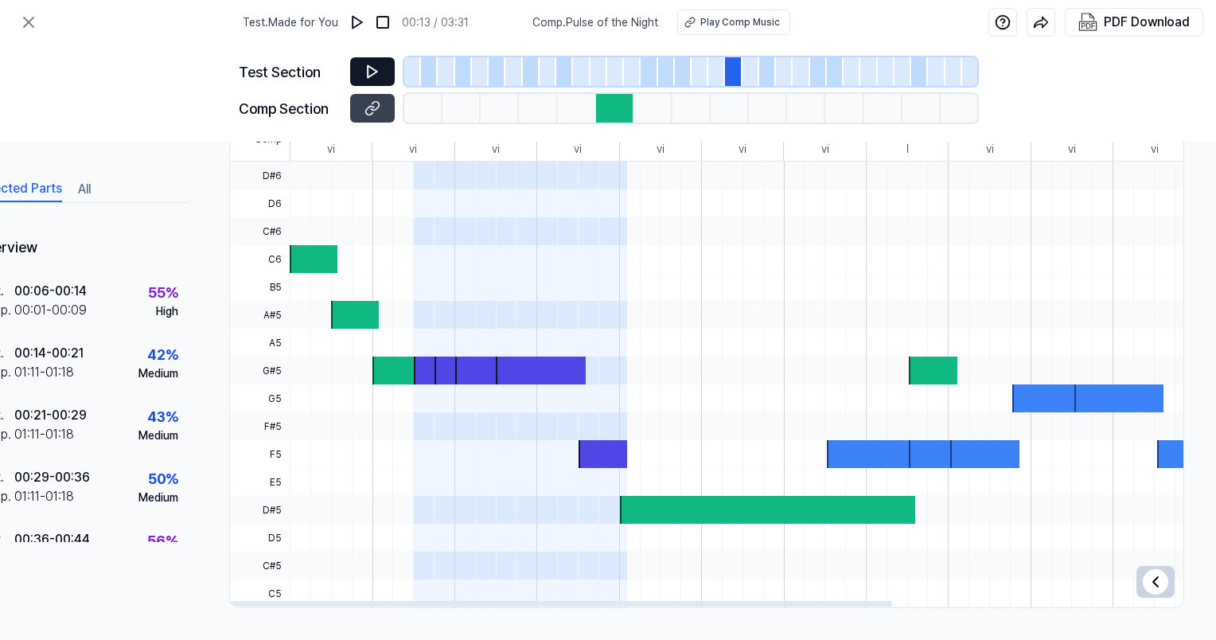
click at [426, 367] on div at bounding box center [428, 371] width 28 height 28
click at [384, 83] on button at bounding box center [372, 71] width 45 height 29
click at [755, 79] on div at bounding box center [751, 71] width 17 height 29
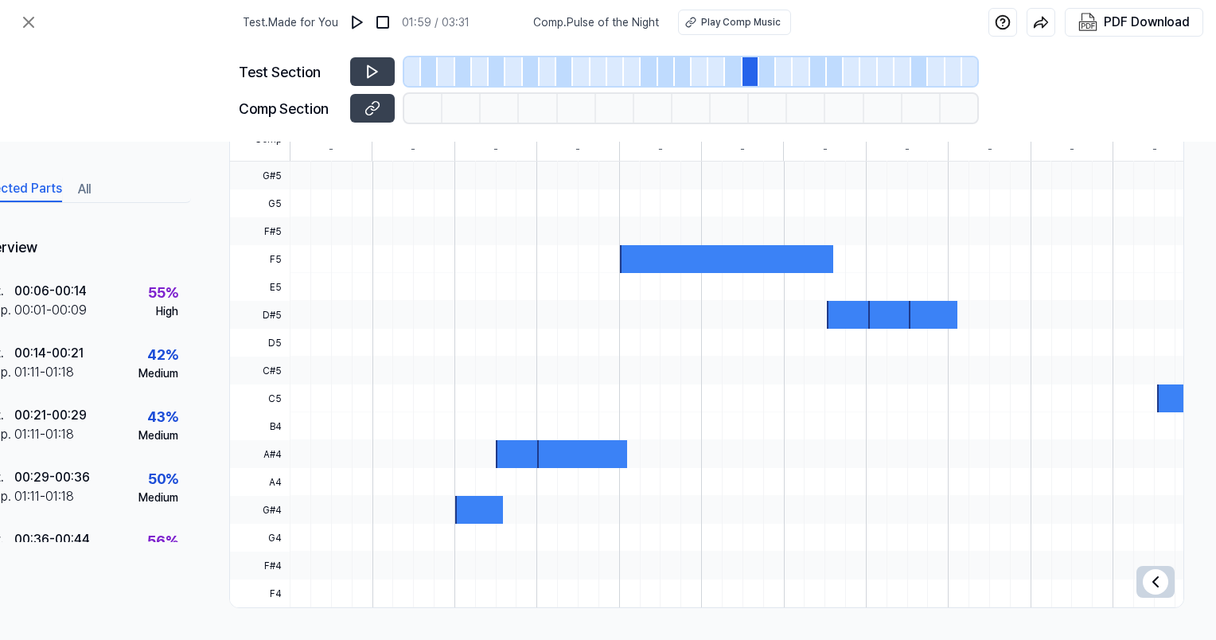
click at [767, 80] on div at bounding box center [767, 71] width 17 height 29
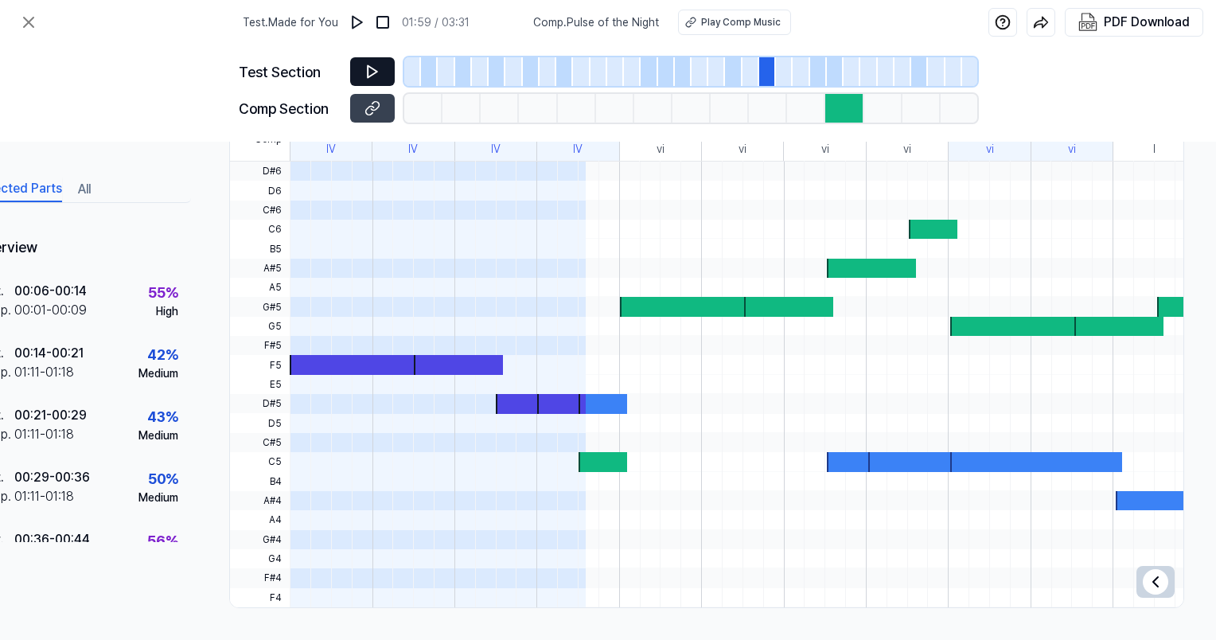
click at [365, 72] on icon at bounding box center [373, 72] width 16 height 16
click at [376, 76] on icon at bounding box center [375, 71] width 2 height 10
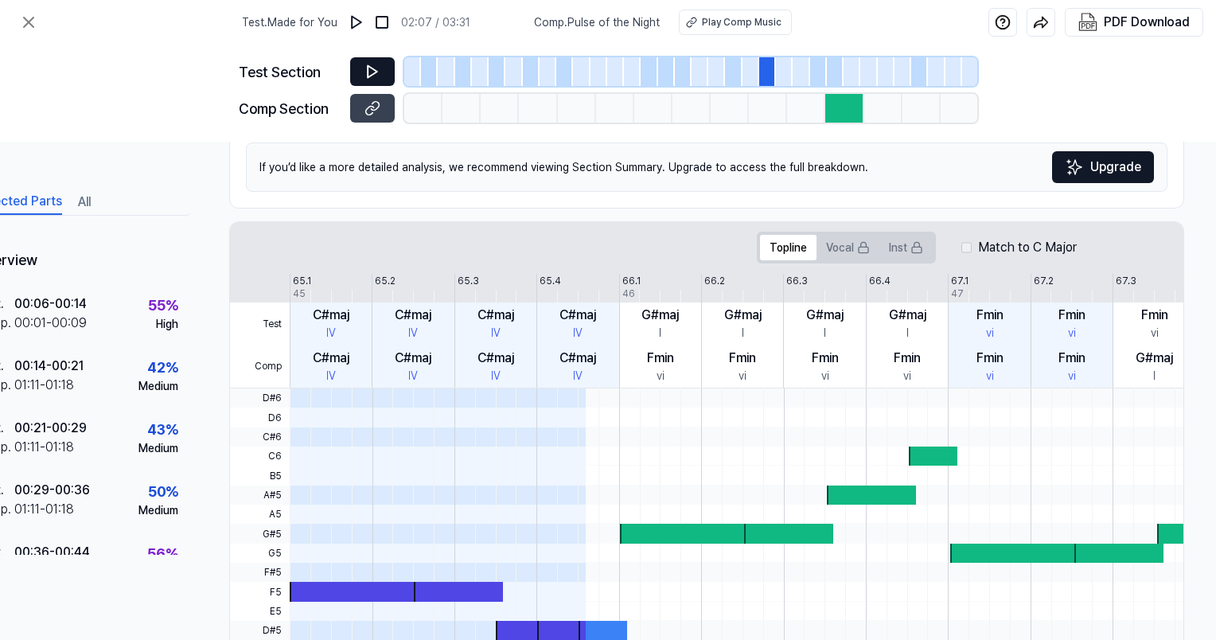
scroll to position [218, 76]
